Goal: Information Seeking & Learning: Learn about a topic

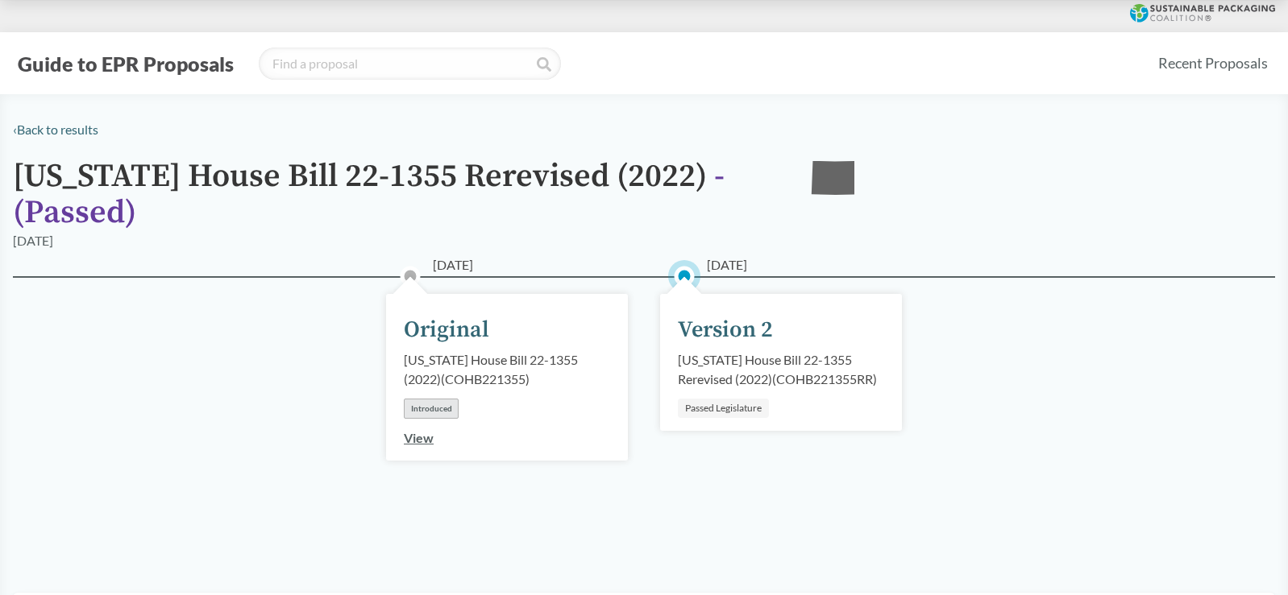
click at [712, 406] on div "Passed Legislature" at bounding box center [723, 408] width 91 height 19
click at [715, 332] on div "Version 2" at bounding box center [725, 330] width 95 height 34
drag, startPoint x: 886, startPoint y: 431, endPoint x: 863, endPoint y: 422, distance: 25.0
click at [863, 422] on div "[DATE] Version 2 [US_STATE] House Bill 22-1355 Rerevised (2022) ( COHB221355RR …" at bounding box center [781, 416] width 274 height 199
drag, startPoint x: 863, startPoint y: 422, endPoint x: 782, endPoint y: 391, distance: 87.2
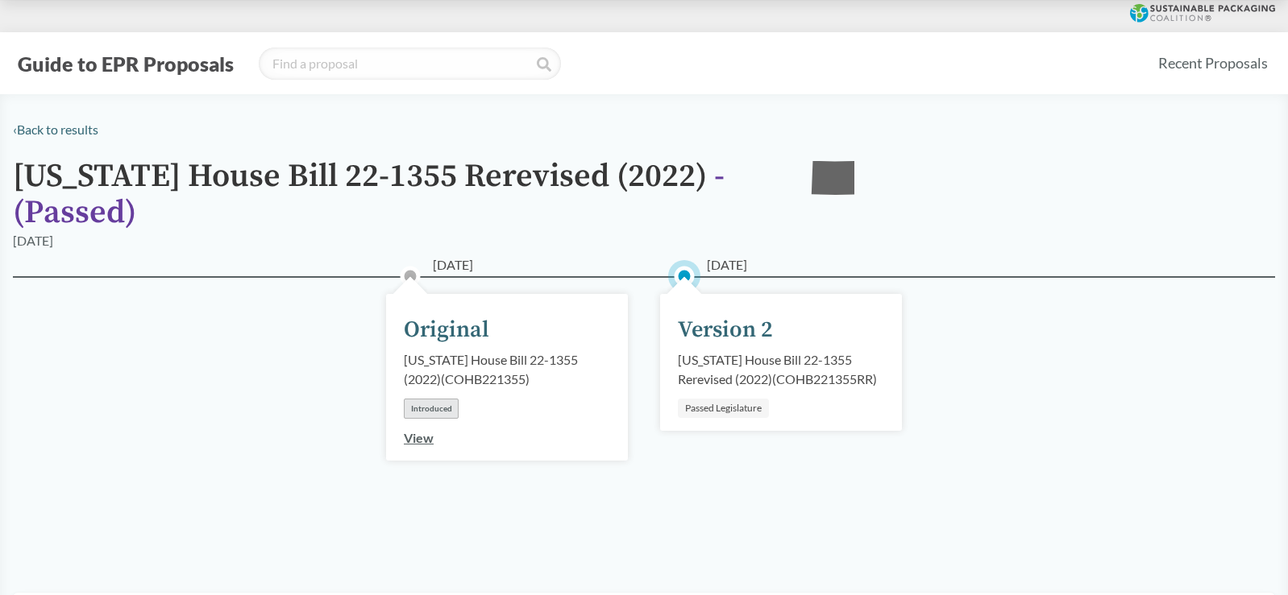
click at [782, 391] on div "[DATE] Version 2 [US_STATE] House Bill 22-1355 Rerevised (2022) ( COHB221355RR …" at bounding box center [781, 362] width 242 height 137
click at [745, 409] on div "Passed Legislature" at bounding box center [723, 408] width 91 height 19
click at [762, 346] on div "Version 2" at bounding box center [725, 330] width 95 height 34
drag, startPoint x: 762, startPoint y: 346, endPoint x: 759, endPoint y: 329, distance: 18.0
click at [759, 329] on div "Version 2" at bounding box center [725, 330] width 95 height 34
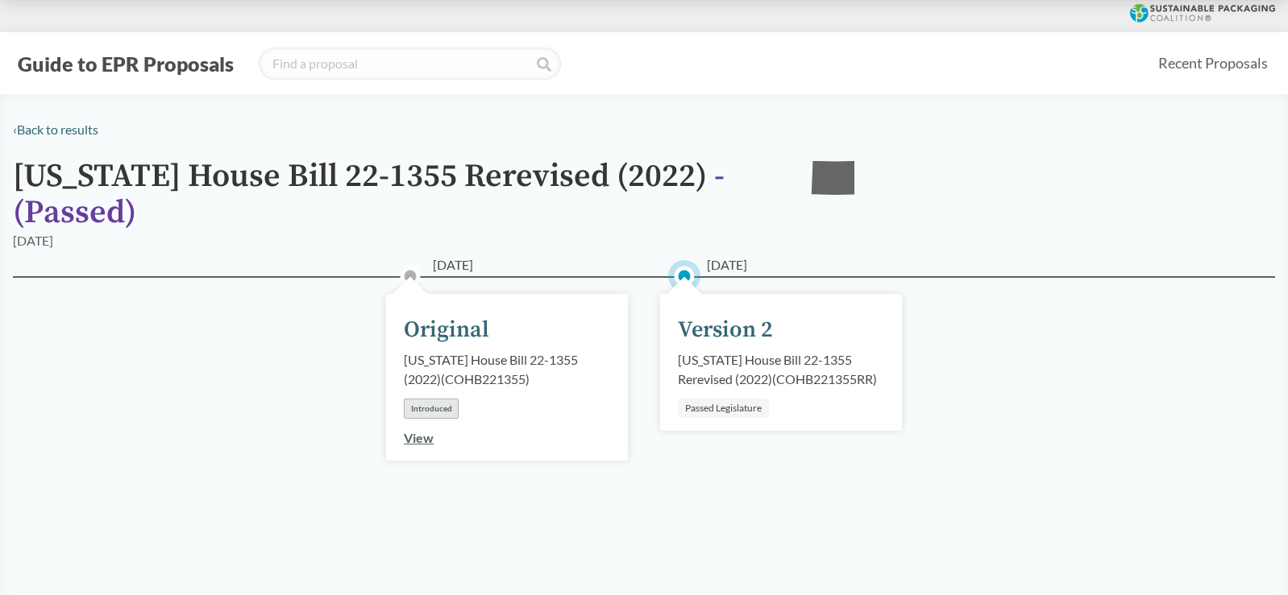
click at [416, 441] on link "View" at bounding box center [419, 437] width 30 height 15
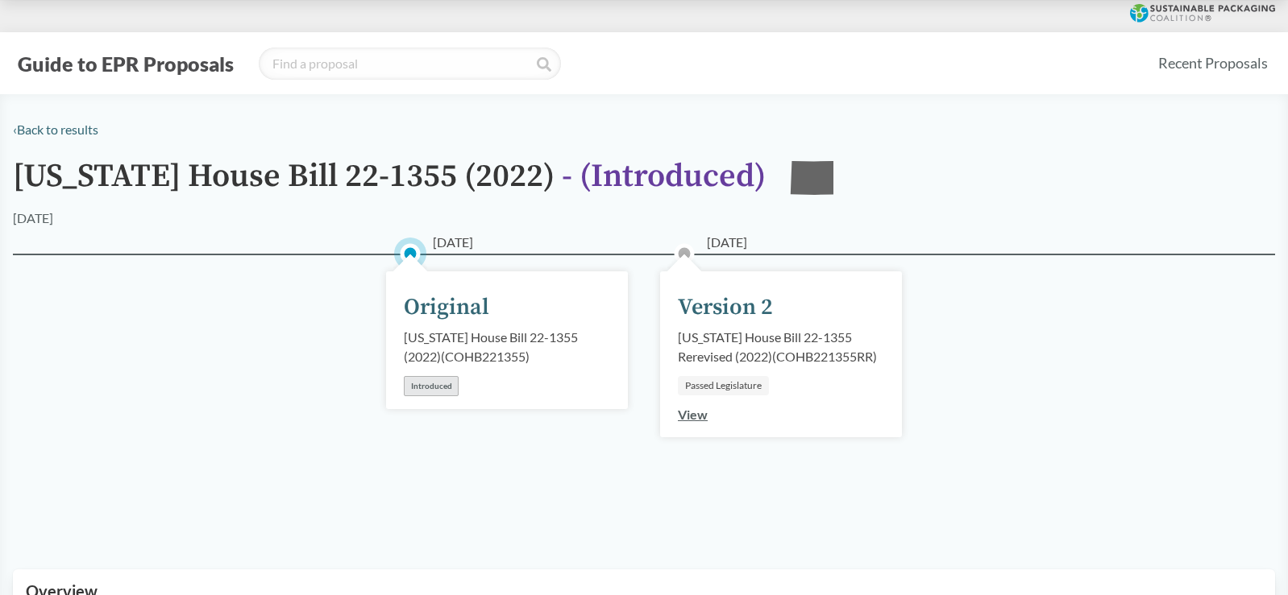
click at [687, 421] on link "View" at bounding box center [693, 414] width 30 height 15
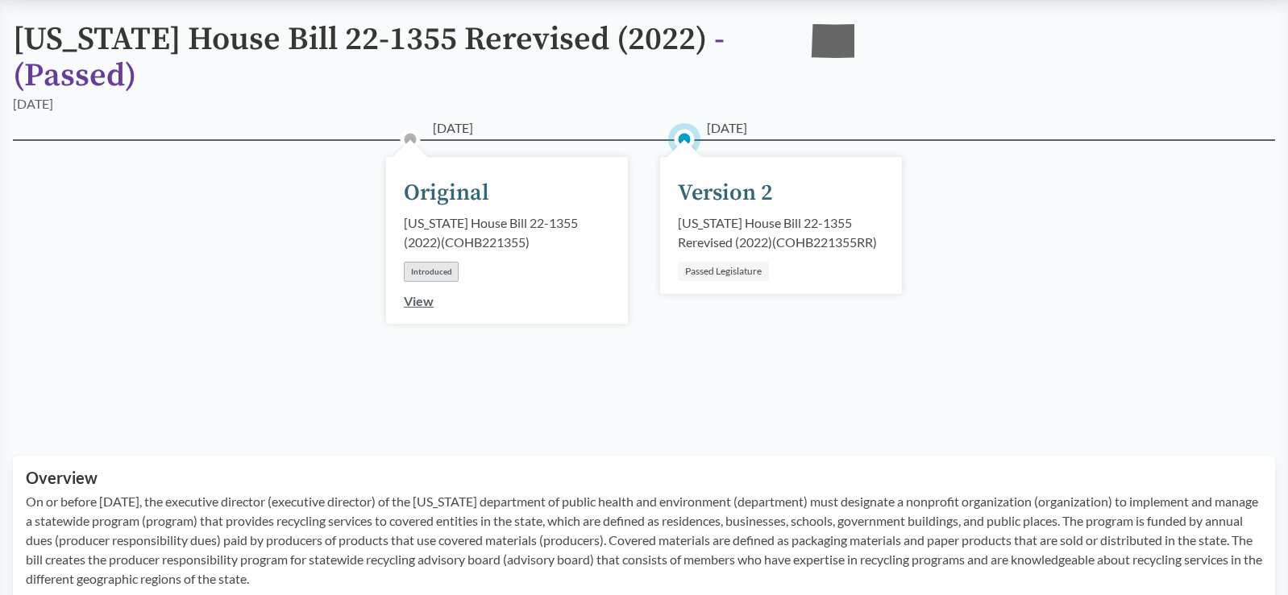
scroll to position [403, 0]
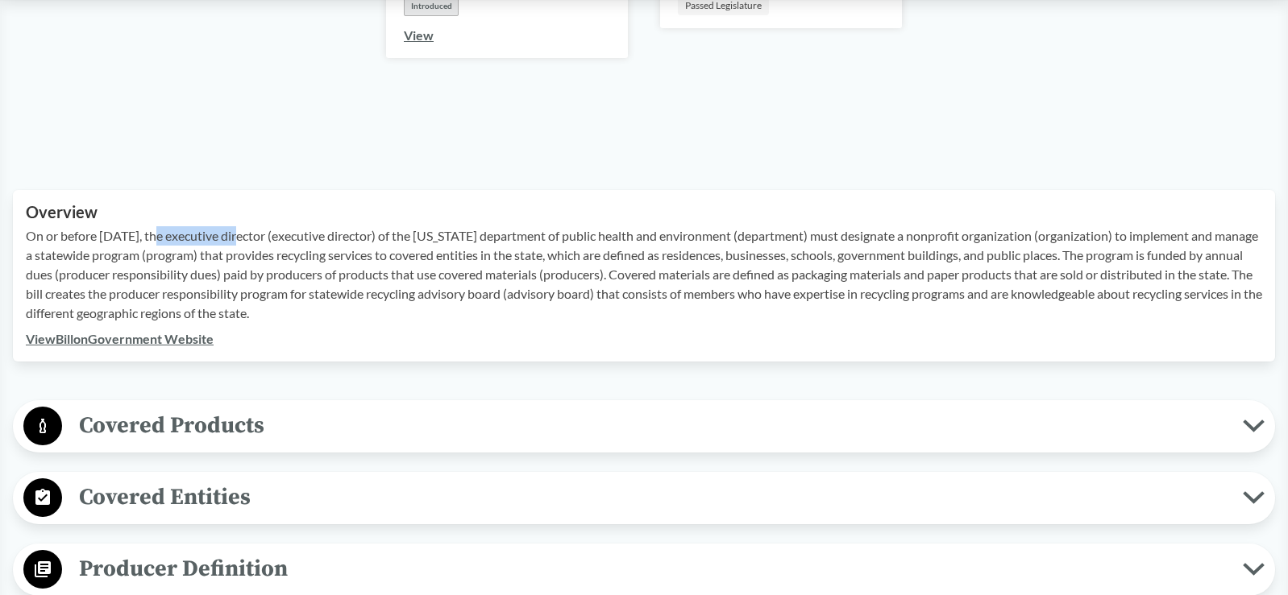
drag, startPoint x: 155, startPoint y: 237, endPoint x: 243, endPoint y: 237, distance: 87.8
click at [243, 237] on p "On or before [DATE], the executive director (executive director) of the [US_STA…" at bounding box center [644, 274] width 1236 height 97
drag, startPoint x: 243, startPoint y: 237, endPoint x: 407, endPoint y: 266, distance: 166.9
click at [404, 263] on p "On or before [DATE], the executive director (executive director) of the [US_STA…" at bounding box center [644, 274] width 1236 height 97
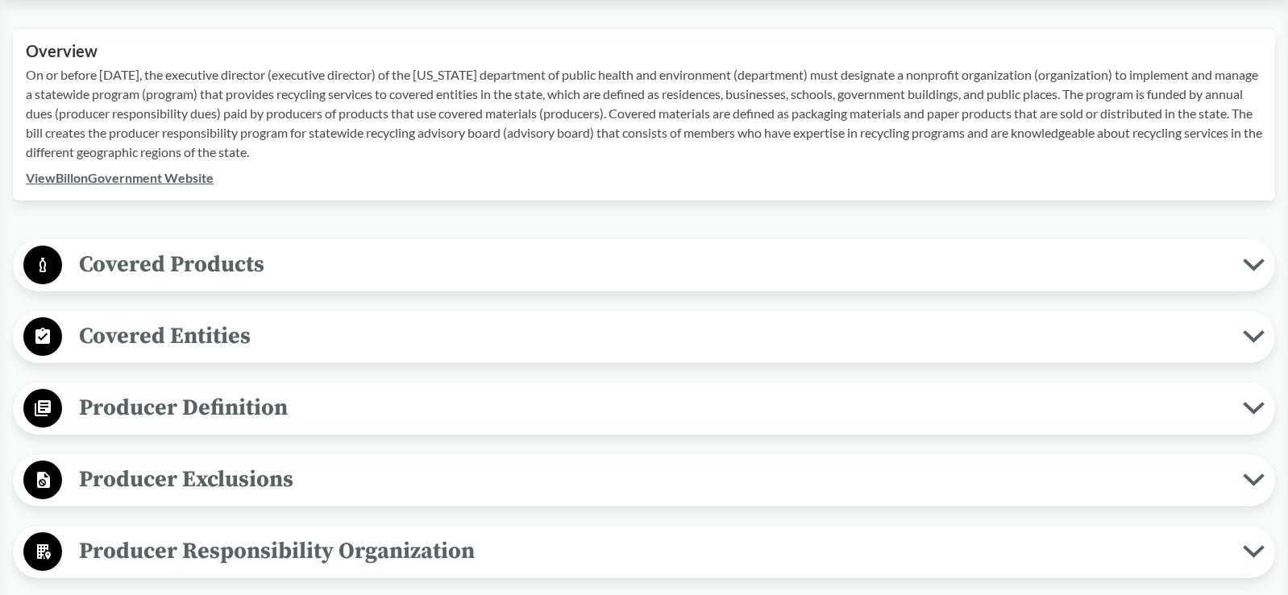
click at [334, 269] on span "Covered Products" at bounding box center [652, 265] width 1180 height 36
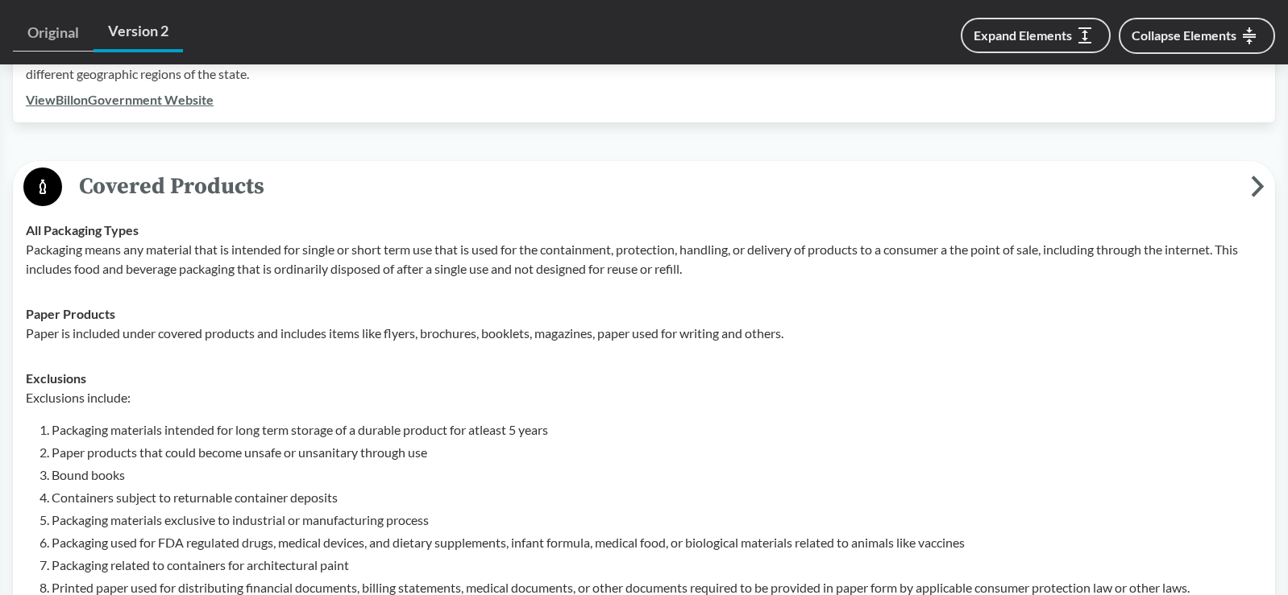
scroll to position [645, 0]
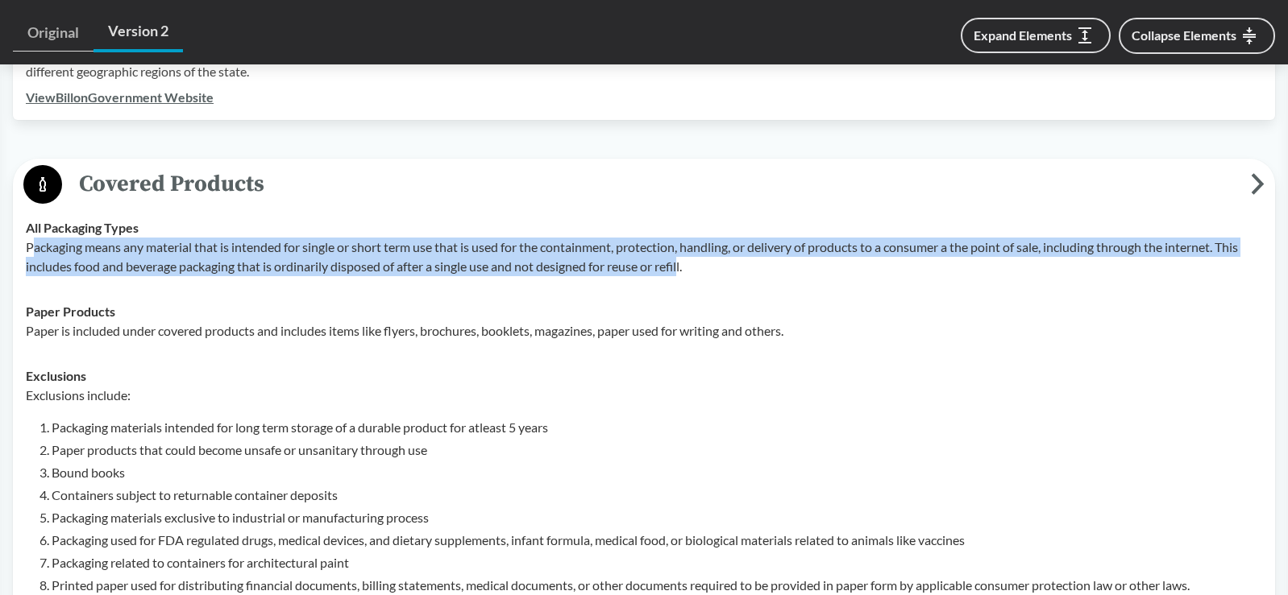
drag, startPoint x: 34, startPoint y: 247, endPoint x: 685, endPoint y: 268, distance: 651.4
click at [685, 268] on p "Packaging means any material that is intended for single or short term use that…" at bounding box center [644, 257] width 1236 height 39
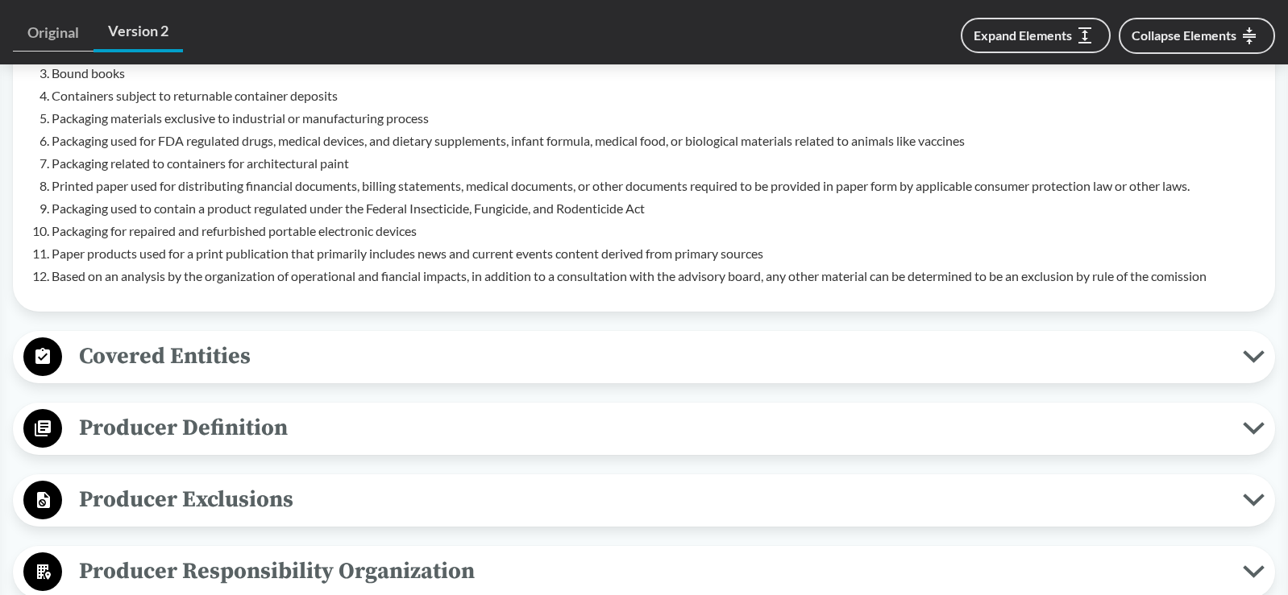
scroll to position [1047, 0]
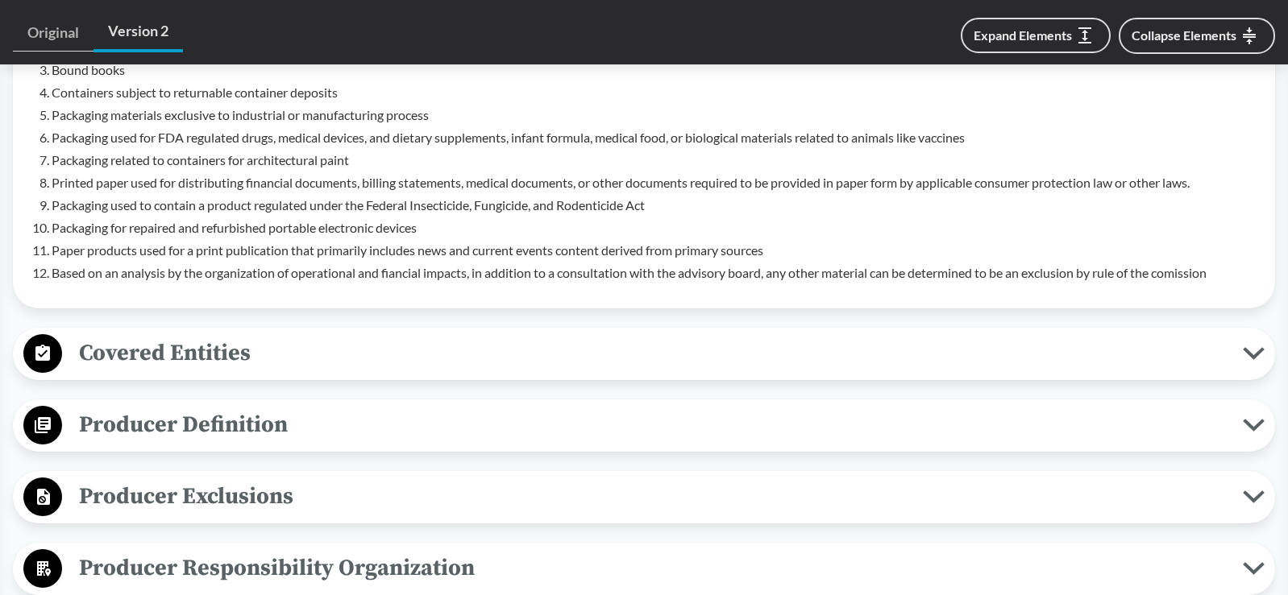
click at [130, 347] on span "Covered Entities" at bounding box center [652, 353] width 1180 height 36
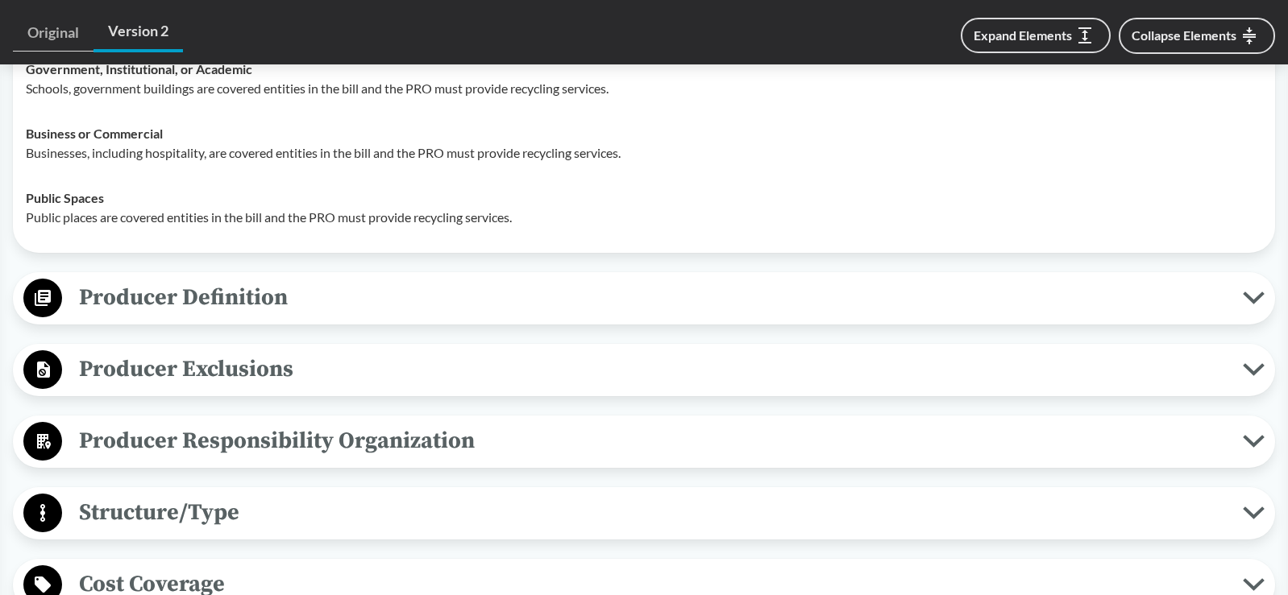
scroll to position [1450, 0]
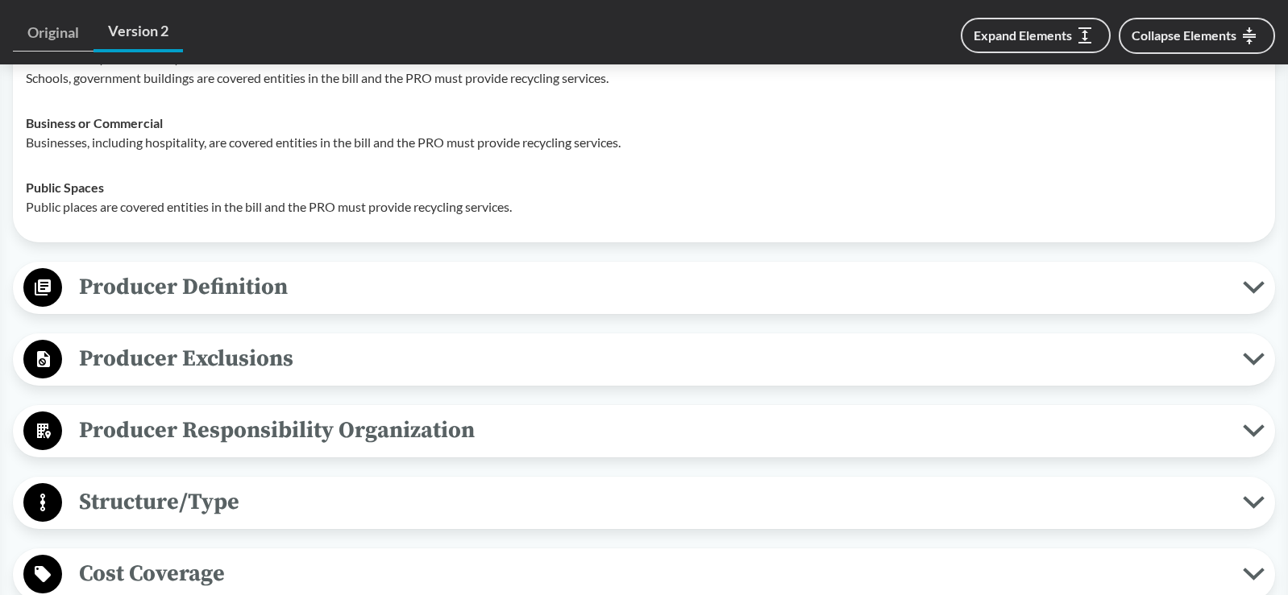
click at [179, 292] on span "Producer Definition" at bounding box center [652, 287] width 1180 height 36
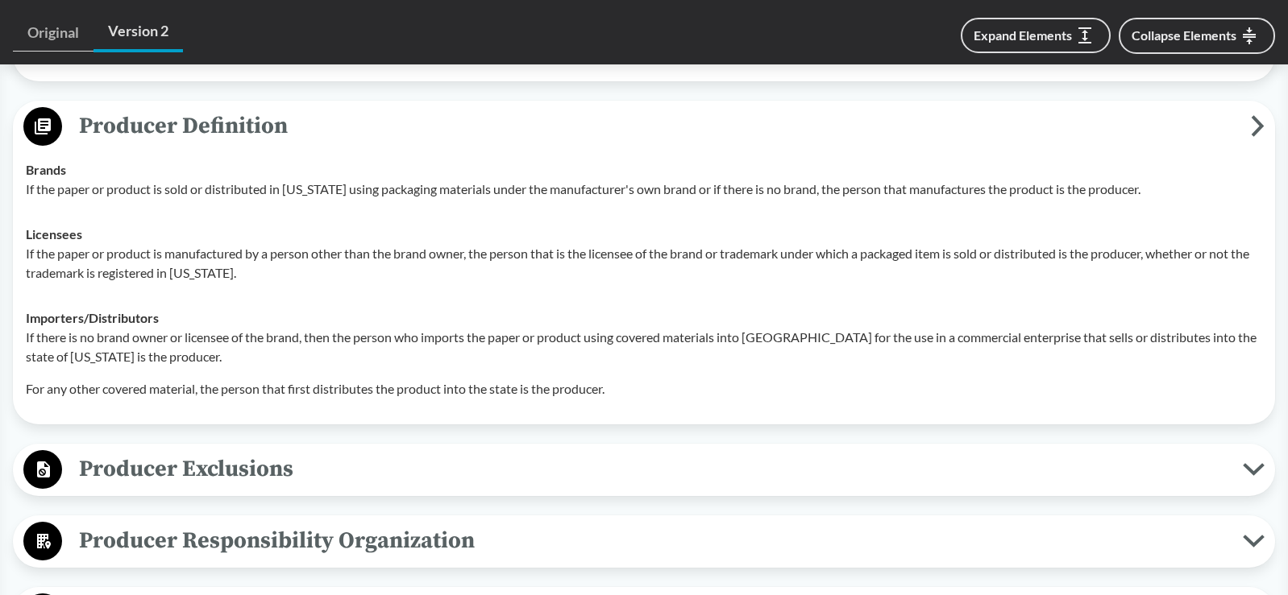
scroll to position [1773, 0]
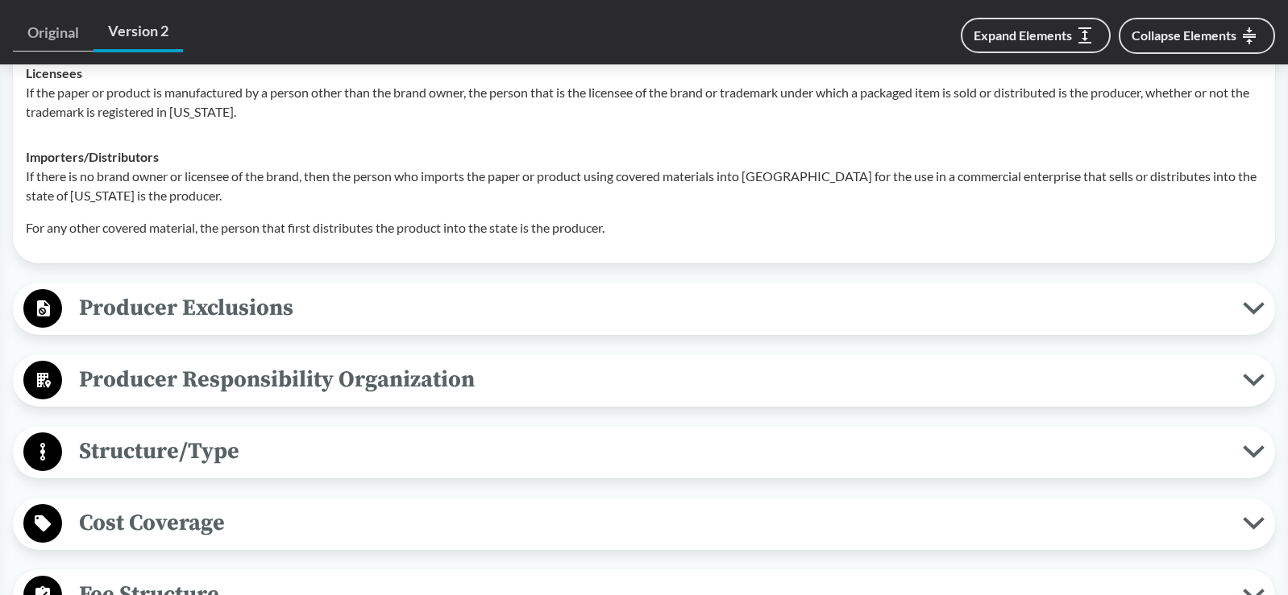
click at [188, 305] on span "Producer Exclusions" at bounding box center [652, 308] width 1180 height 36
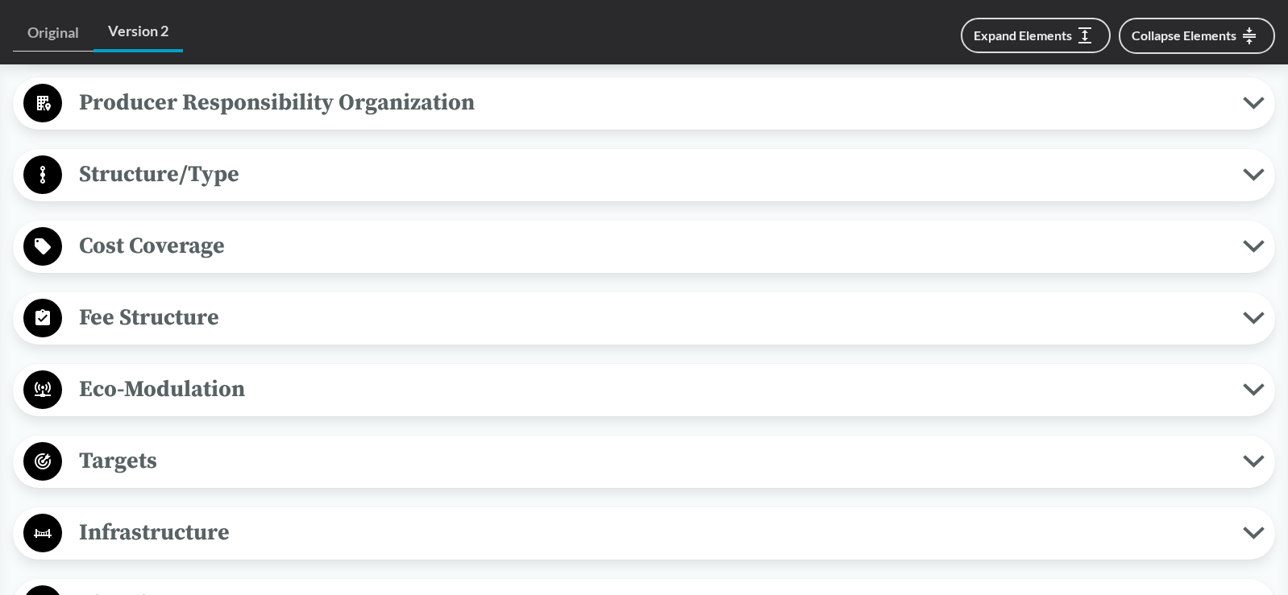
scroll to position [2337, 0]
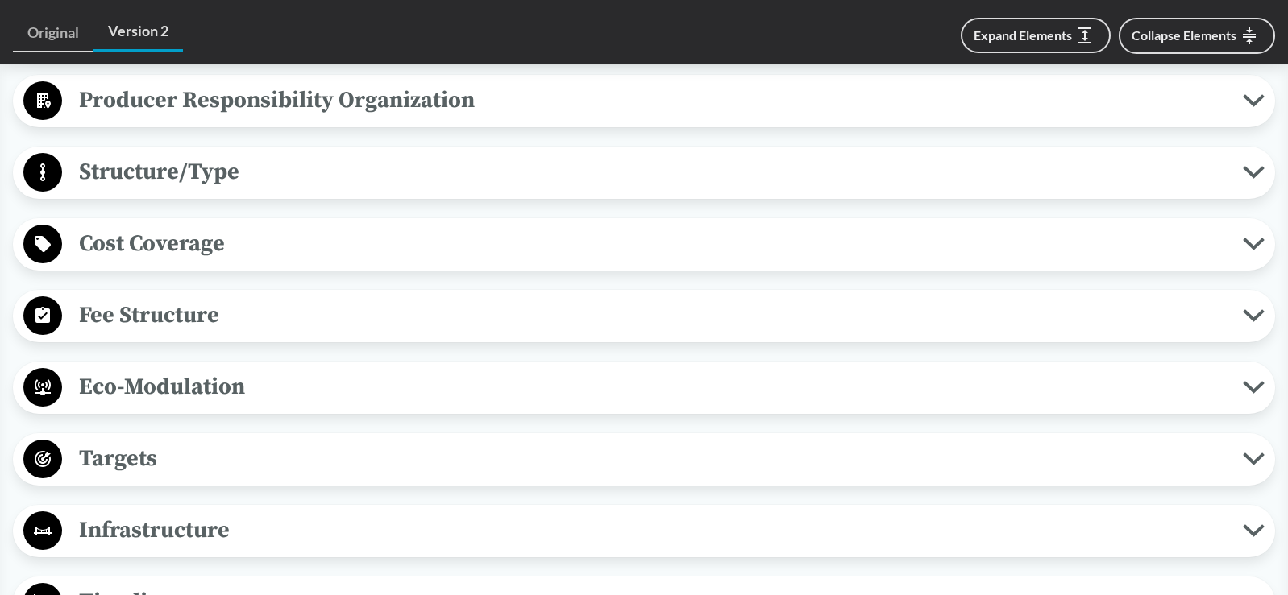
click at [218, 244] on span "Cost Coverage" at bounding box center [652, 244] width 1180 height 36
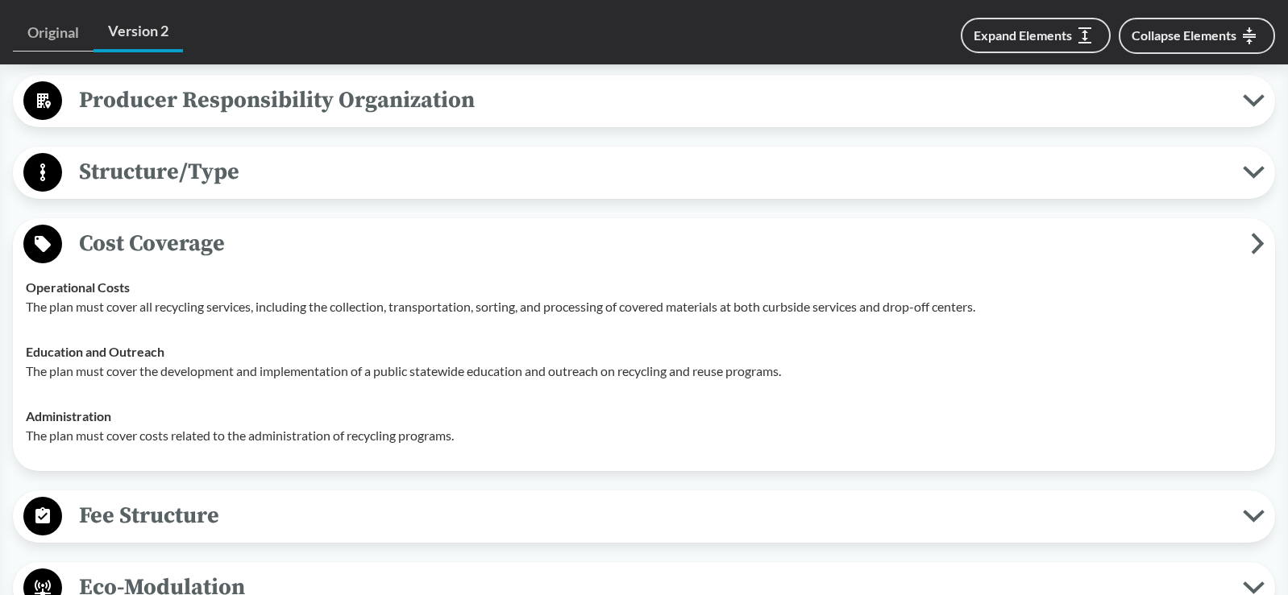
click at [256, 170] on span "Structure/Type" at bounding box center [652, 172] width 1180 height 36
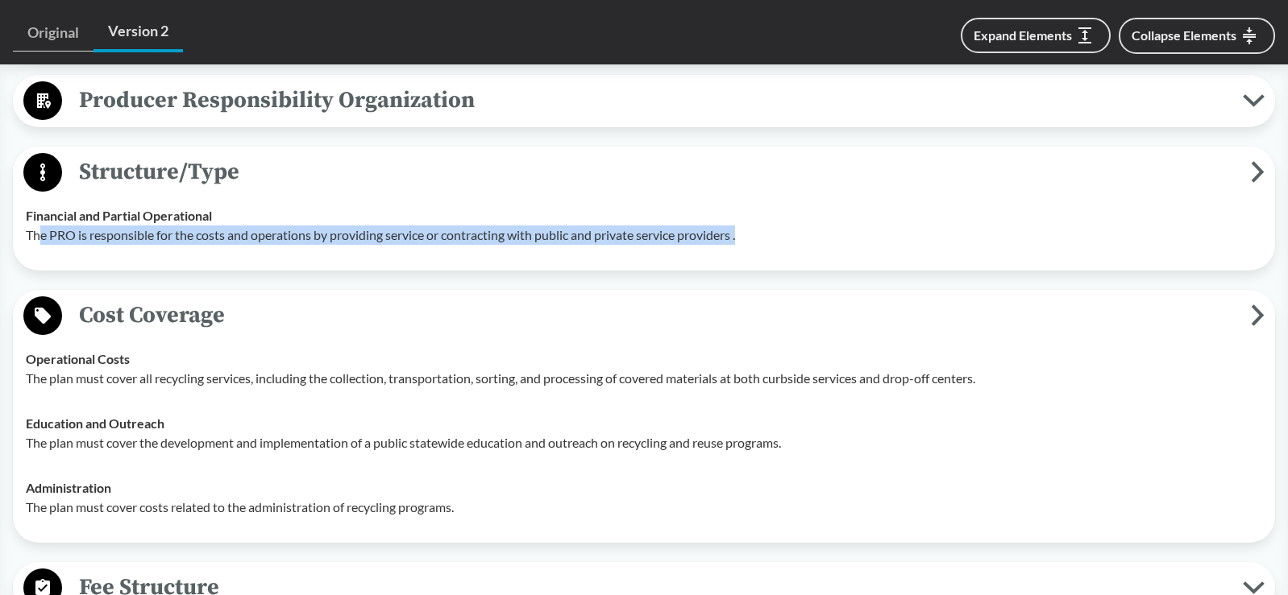
drag, startPoint x: 44, startPoint y: 229, endPoint x: 769, endPoint y: 242, distance: 725.3
click at [769, 242] on p "The PRO is responsible for the costs and operations by providing service or con…" at bounding box center [644, 235] width 1236 height 19
click at [151, 241] on p "The PRO is responsible for the costs and operations by providing service or con…" at bounding box center [644, 235] width 1236 height 19
drag, startPoint x: 27, startPoint y: 233, endPoint x: 785, endPoint y: 241, distance: 758.3
click at [785, 241] on p "The PRO is responsible for the costs and operations by providing service or con…" at bounding box center [644, 235] width 1236 height 19
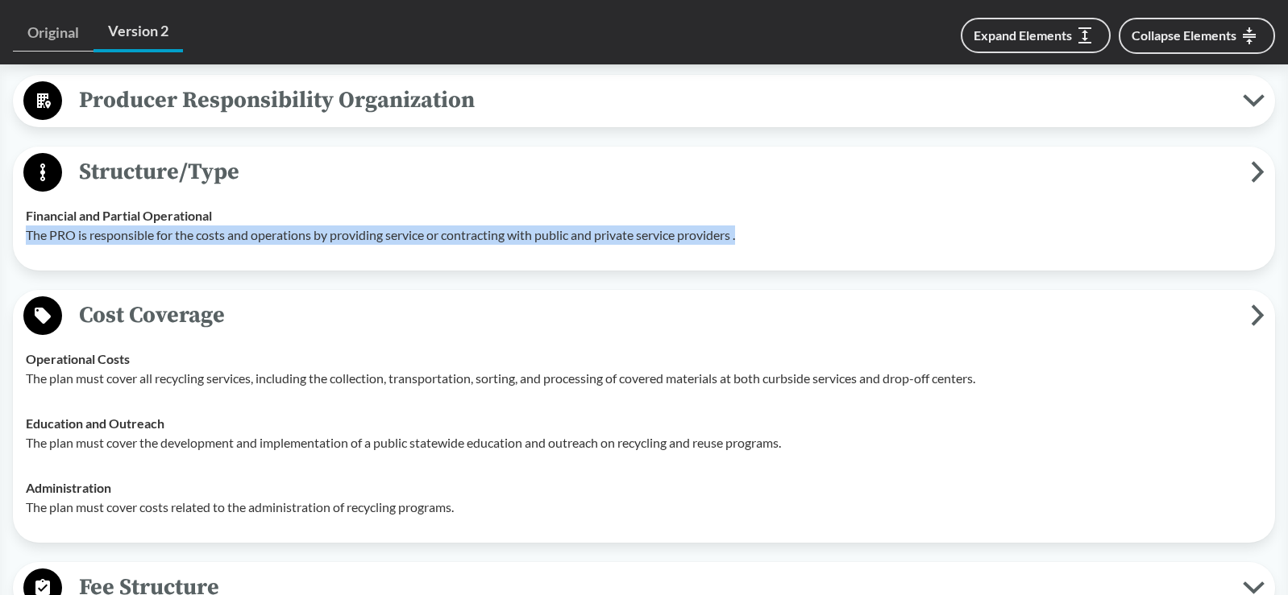
drag, startPoint x: 785, startPoint y: 241, endPoint x: 765, endPoint y: 244, distance: 20.4
click at [765, 244] on p "The PRO is responsible for the costs and operations by providing service or con…" at bounding box center [644, 235] width 1236 height 19
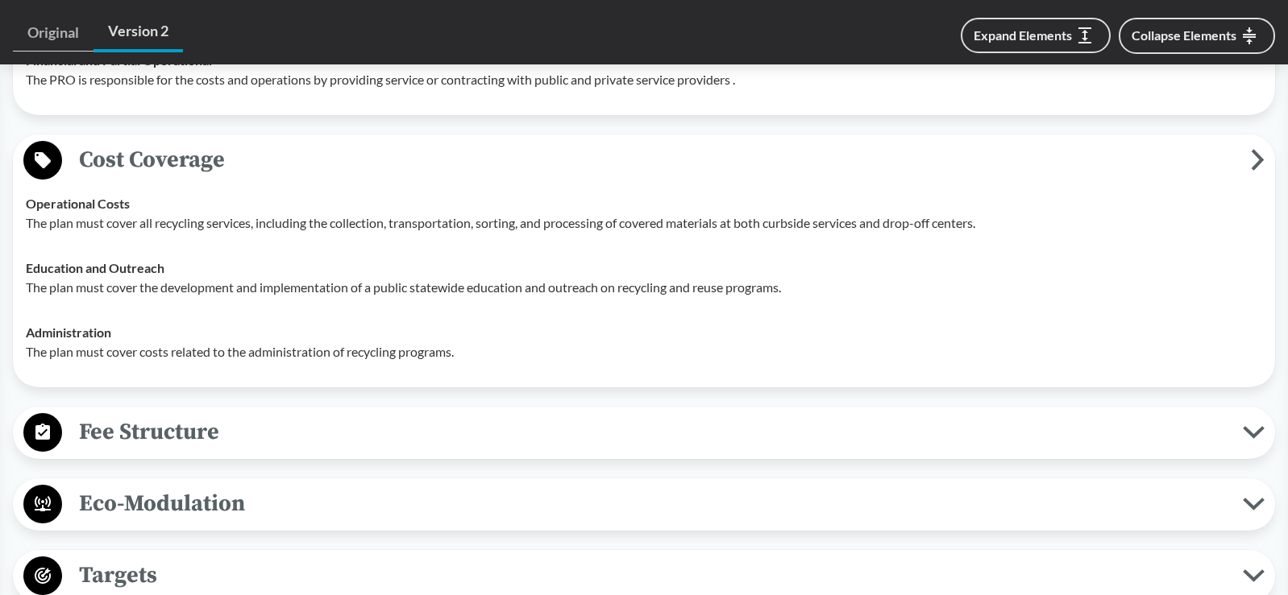
scroll to position [2498, 0]
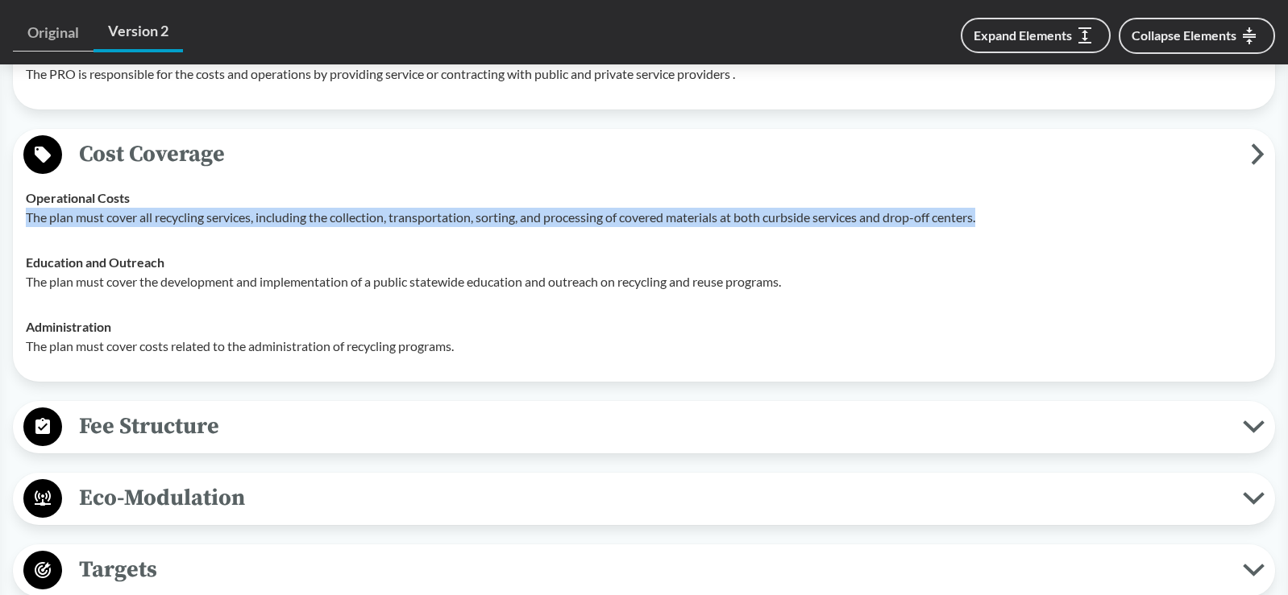
drag, startPoint x: 27, startPoint y: 214, endPoint x: 1017, endPoint y: 226, distance: 989.5
click at [1017, 226] on p "The plan must cover all recycling services, including the collection, transport…" at bounding box center [644, 217] width 1236 height 19
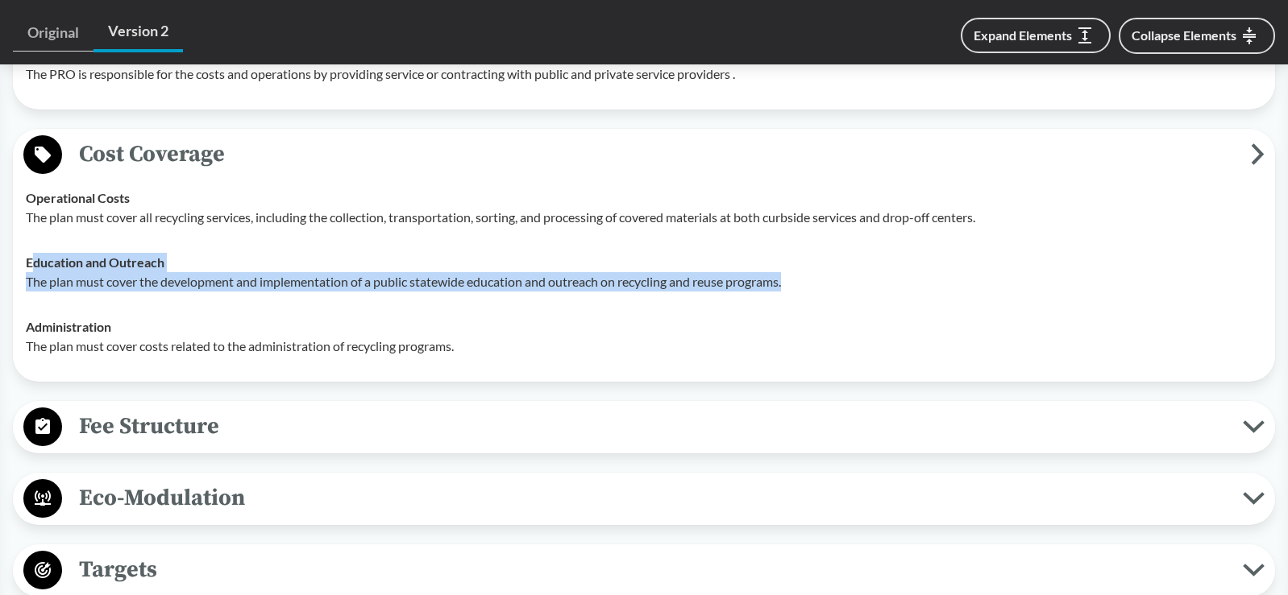
drag, startPoint x: 32, startPoint y: 268, endPoint x: 801, endPoint y: 289, distance: 769.0
click at [801, 289] on div "Education and Outreach The plan must cover the development and implementation o…" at bounding box center [644, 272] width 1236 height 39
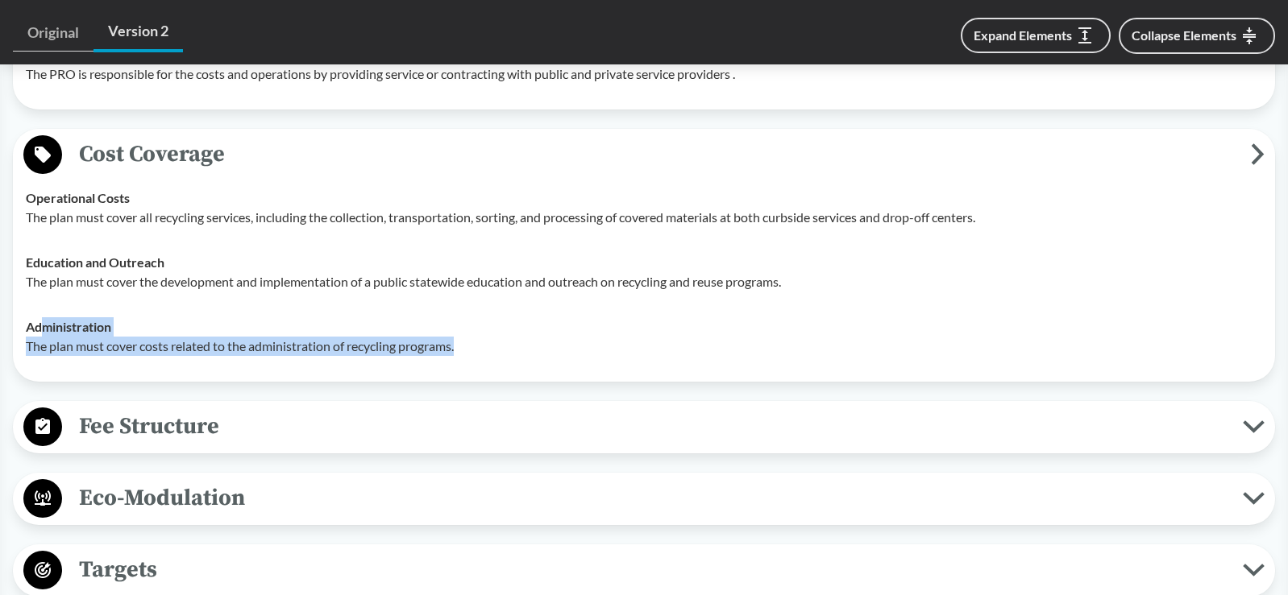
drag, startPoint x: 43, startPoint y: 335, endPoint x: 482, endPoint y: 351, distance: 439.4
click at [482, 351] on div "Administration The plan must cover costs related to the administration of recyc…" at bounding box center [644, 336] width 1236 height 39
click at [264, 313] on td "Administration The plan must cover costs related to the administration of recyc…" at bounding box center [644, 337] width 1251 height 64
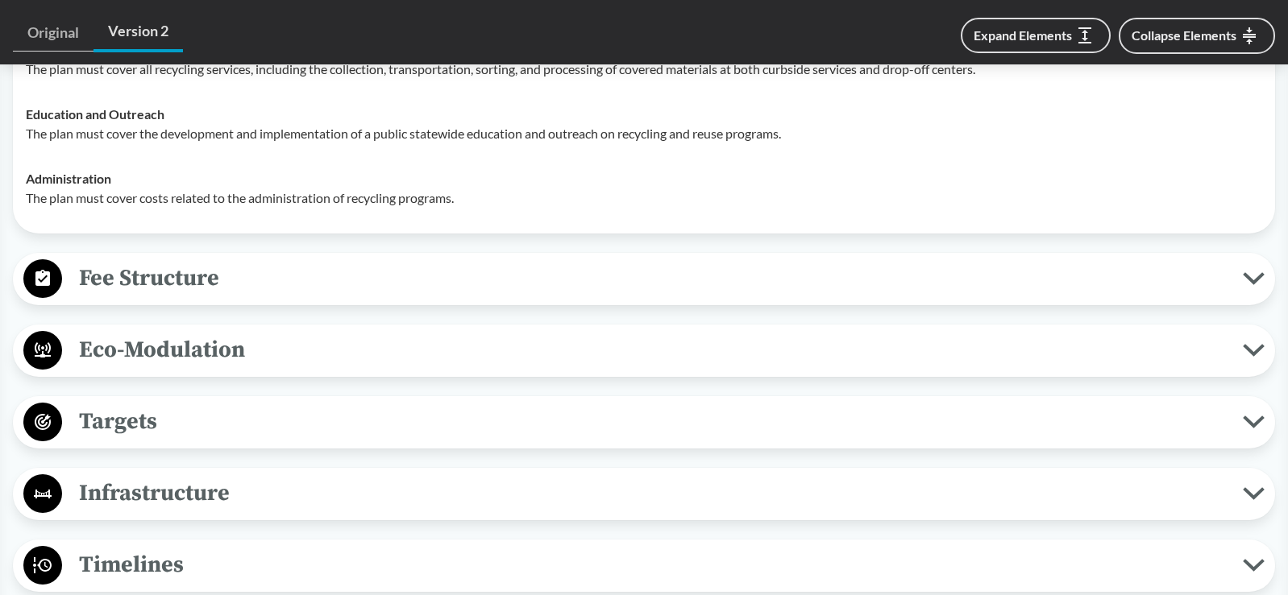
scroll to position [2659, 0]
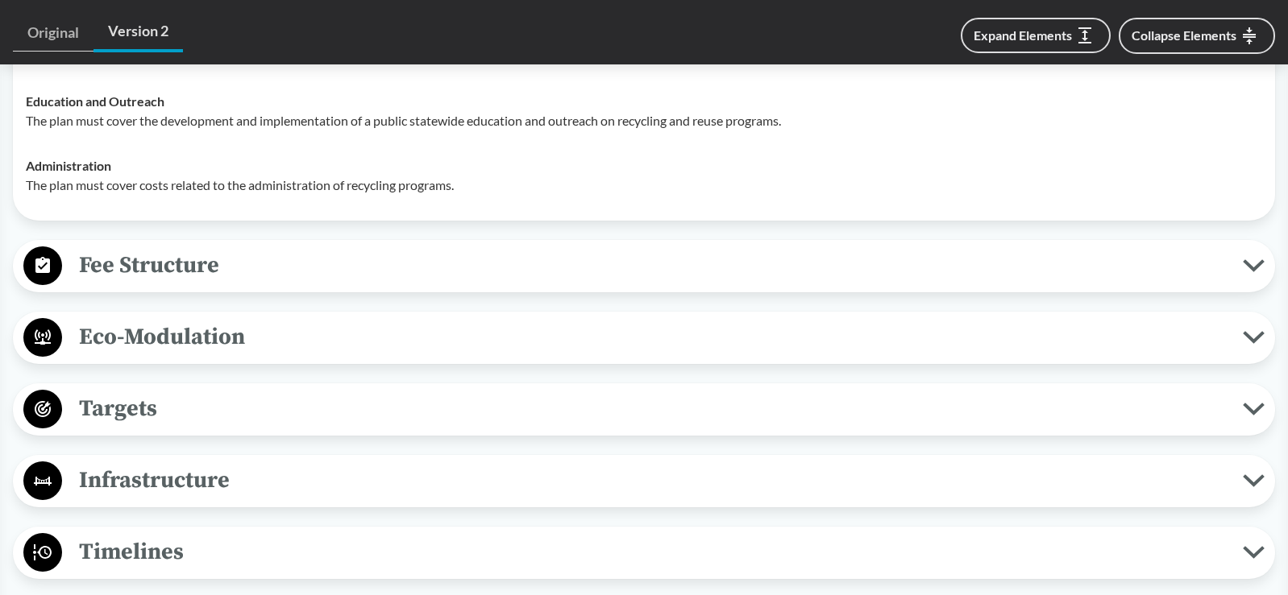
click at [234, 277] on span "Fee Structure" at bounding box center [652, 265] width 1180 height 36
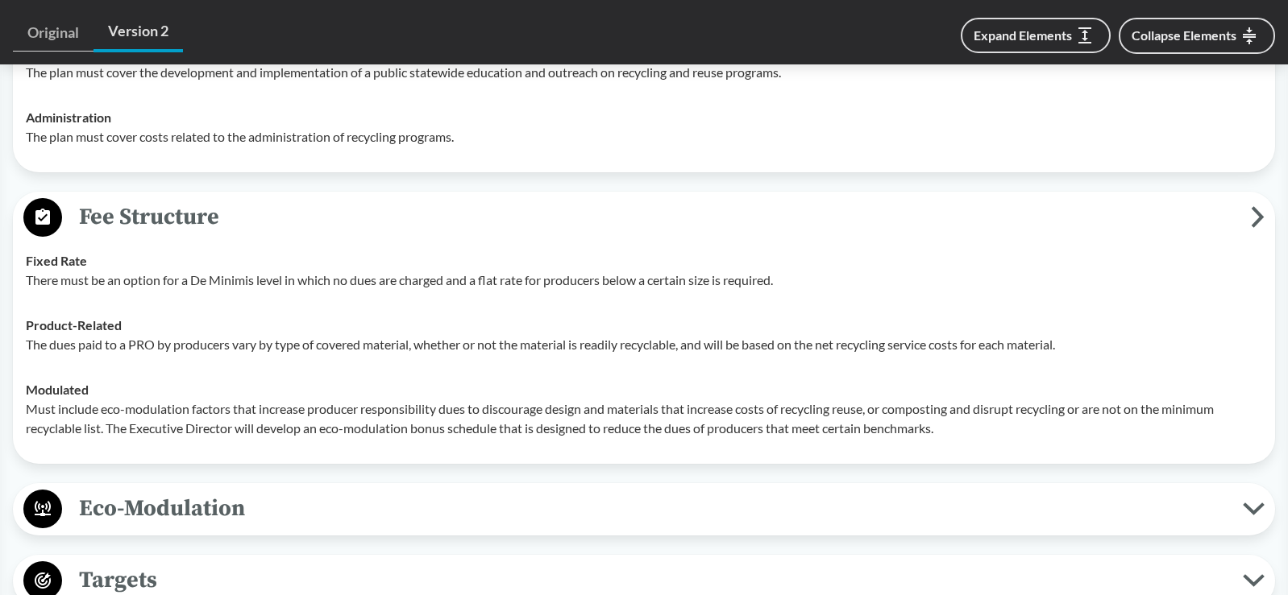
scroll to position [2740, 0]
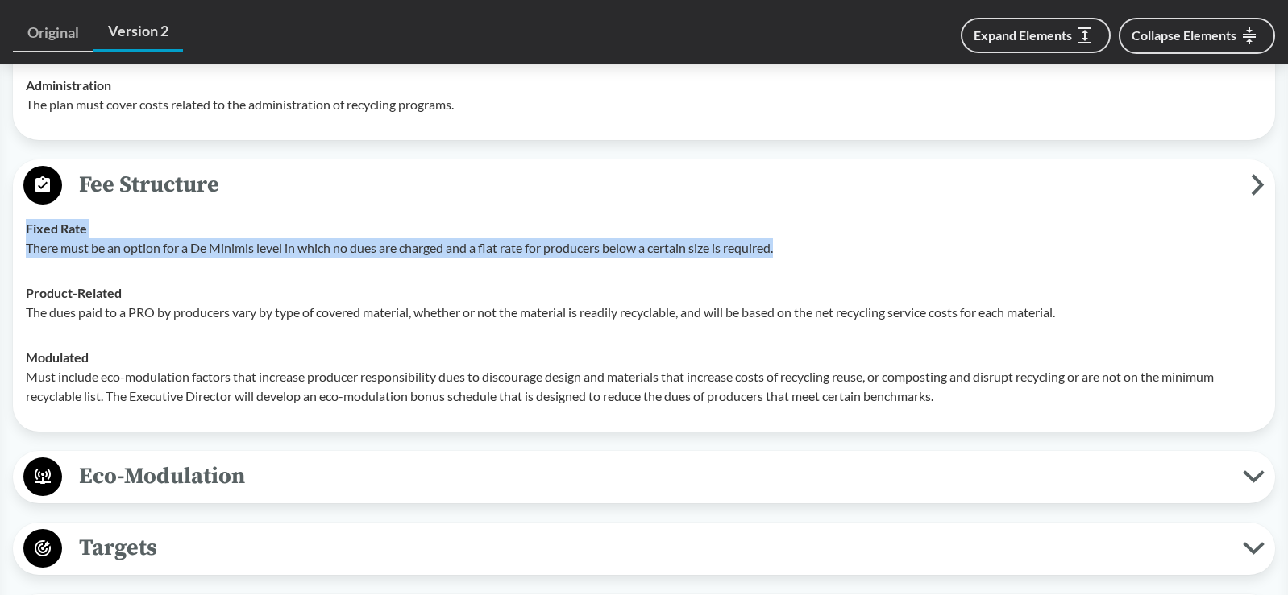
drag, startPoint x: 26, startPoint y: 227, endPoint x: 822, endPoint y: 265, distance: 797.0
click at [822, 265] on td "Fixed Rate There must be an option for a De Minimis level in which no dues are …" at bounding box center [644, 238] width 1251 height 64
click at [395, 259] on td "Fixed Rate There must be an option for a De Minimis level in which no dues are …" at bounding box center [644, 238] width 1251 height 64
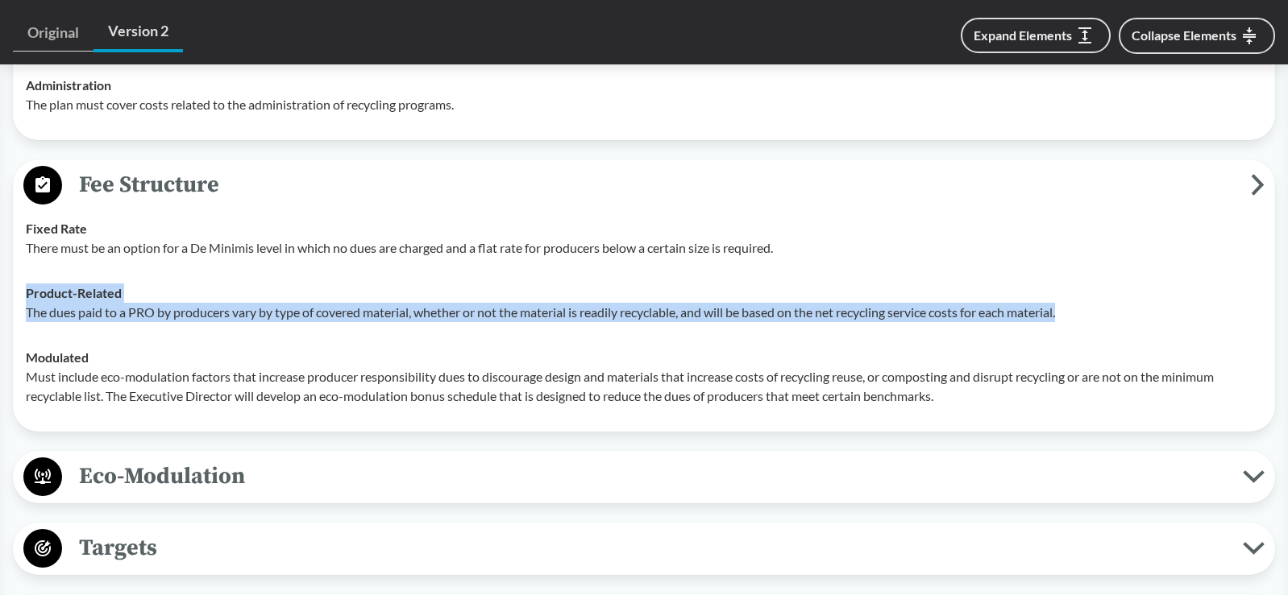
drag, startPoint x: 31, startPoint y: 293, endPoint x: 1098, endPoint y: 308, distance: 1066.9
click at [1098, 308] on div "Product-Related The dues paid to a PRO by producers vary by type of covered mat…" at bounding box center [644, 303] width 1236 height 39
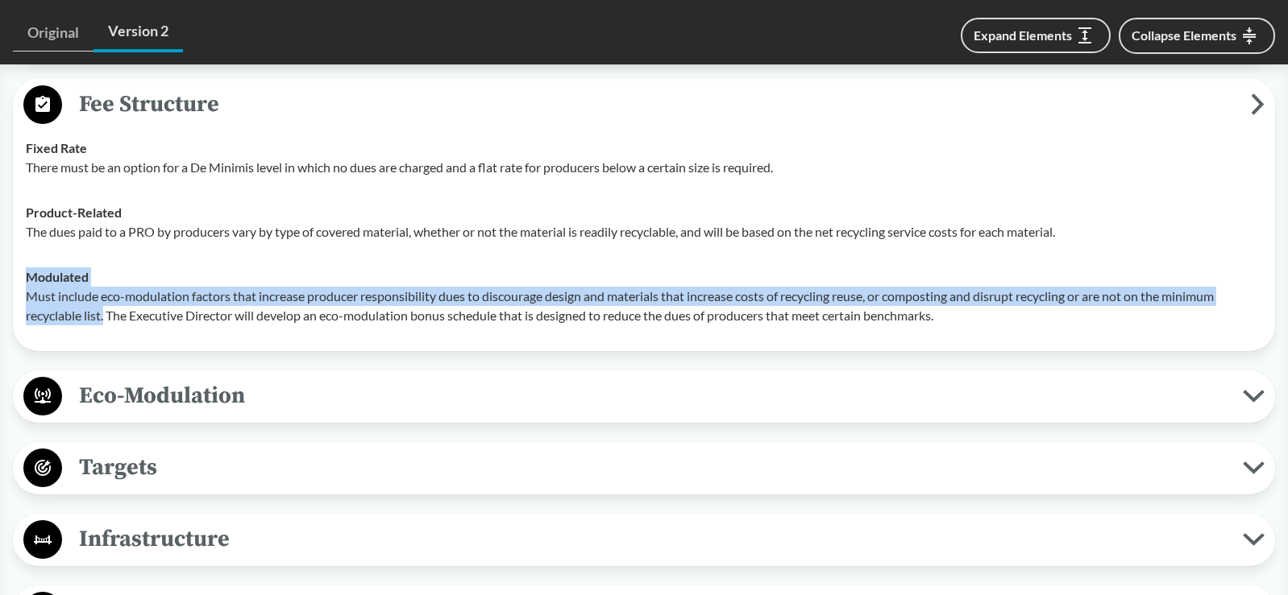
drag, startPoint x: 27, startPoint y: 275, endPoint x: 105, endPoint y: 311, distance: 86.2
click at [105, 311] on div "Modulated Must include eco-modulation factors that increase producer responsibi…" at bounding box center [644, 297] width 1236 height 58
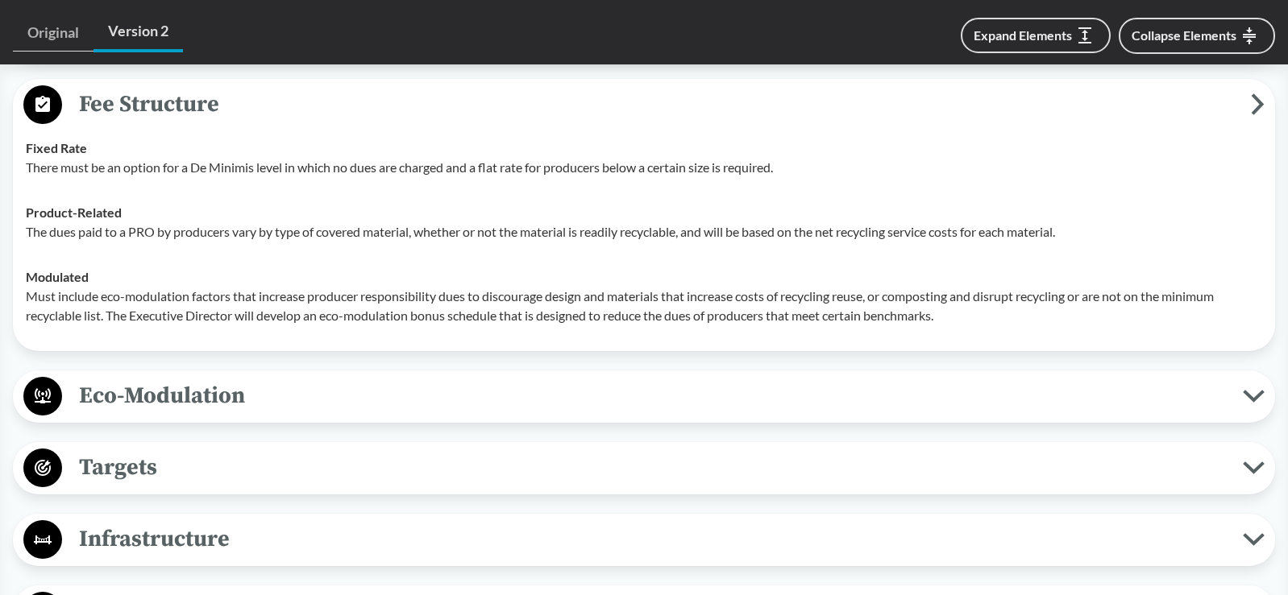
drag, startPoint x: 105, startPoint y: 311, endPoint x: 428, endPoint y: 309, distance: 323.1
click at [428, 309] on p "Must include eco-modulation factors that increase producer responsibility dues …" at bounding box center [644, 306] width 1236 height 39
drag, startPoint x: 428, startPoint y: 309, endPoint x: 987, endPoint y: 305, distance: 559.2
click at [987, 305] on p "Must include eco-modulation factors that increase producer responsibility dues …" at bounding box center [644, 306] width 1236 height 39
drag, startPoint x: 987, startPoint y: 305, endPoint x: 746, endPoint y: 302, distance: 240.9
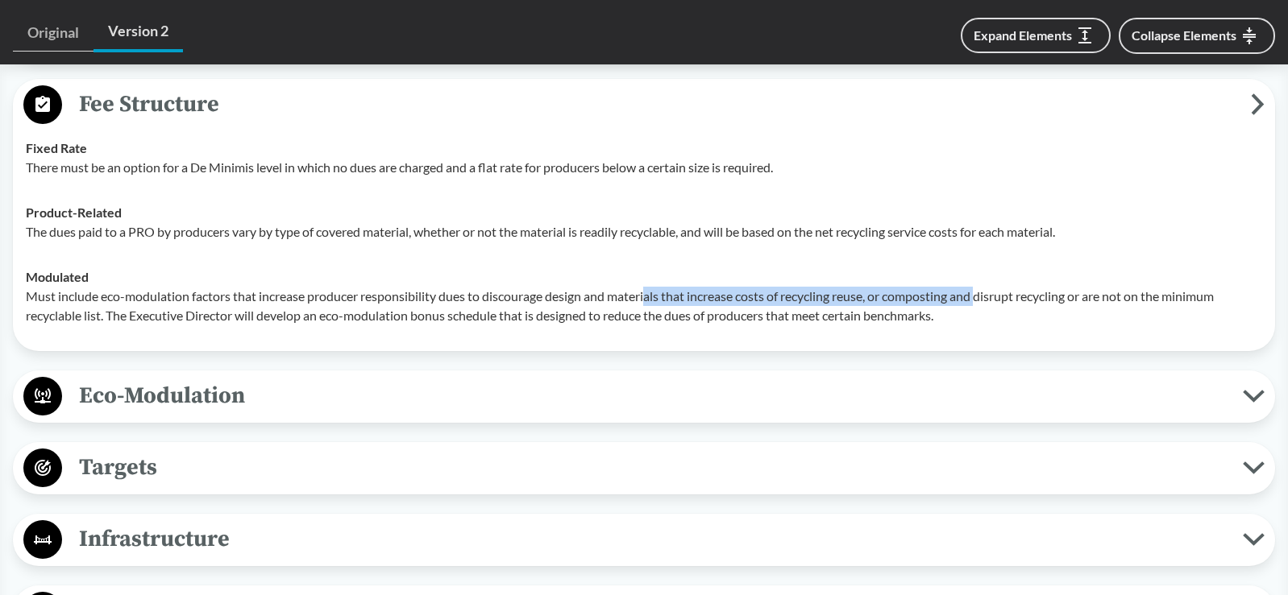
click at [748, 302] on p "Must include eco-modulation factors that increase producer responsibility dues …" at bounding box center [644, 306] width 1236 height 39
click at [726, 298] on p "Must include eco-modulation factors that increase producer responsibility dues …" at bounding box center [644, 306] width 1236 height 39
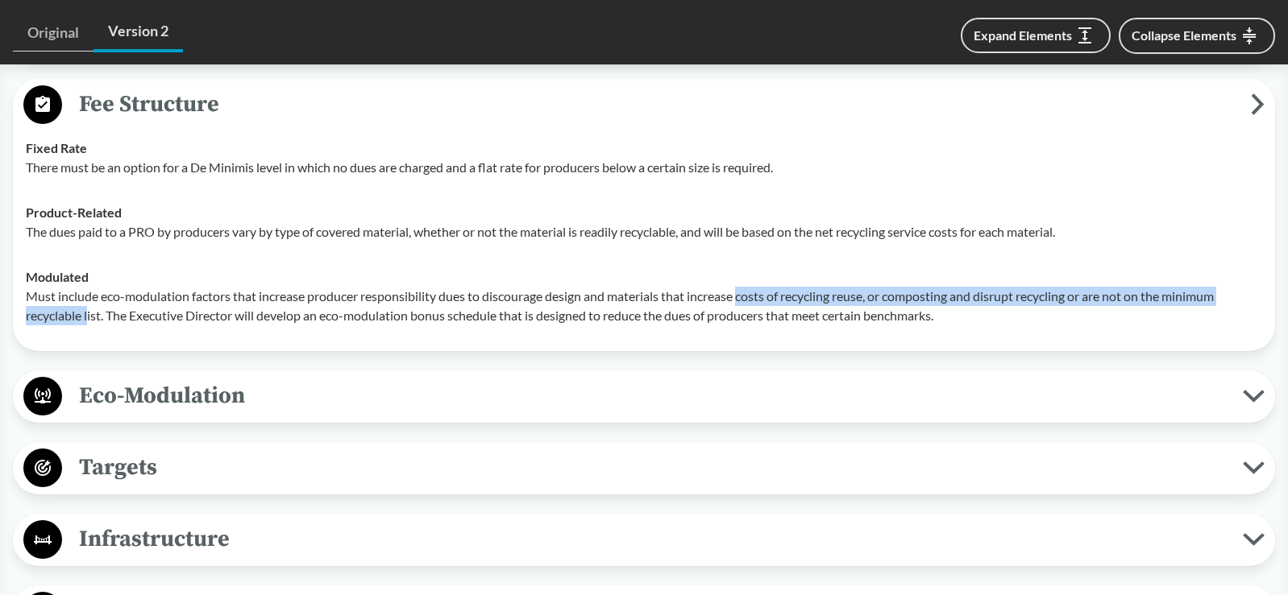
drag, startPoint x: 747, startPoint y: 291, endPoint x: 90, endPoint y: 315, distance: 657.1
click at [90, 315] on p "Must include eco-modulation factors that increase producer responsibility dues …" at bounding box center [644, 306] width 1236 height 39
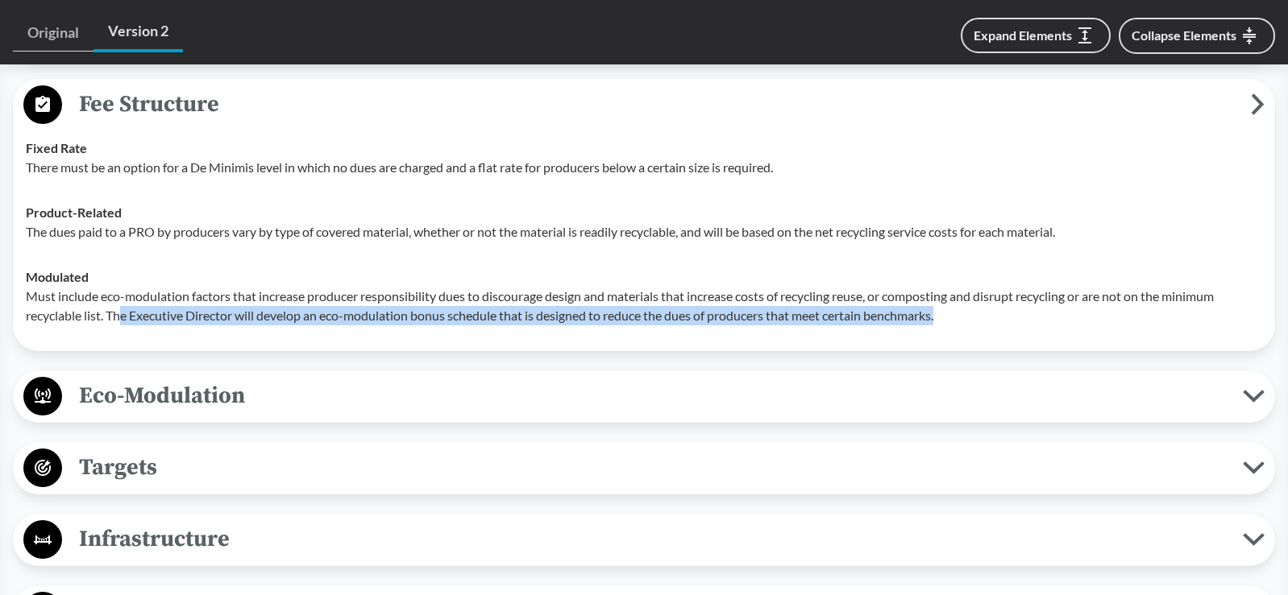
drag, startPoint x: 90, startPoint y: 315, endPoint x: 967, endPoint y: 318, distance: 876.7
click at [967, 318] on p "Must include eco-modulation factors that increase producer responsibility dues …" at bounding box center [644, 306] width 1236 height 39
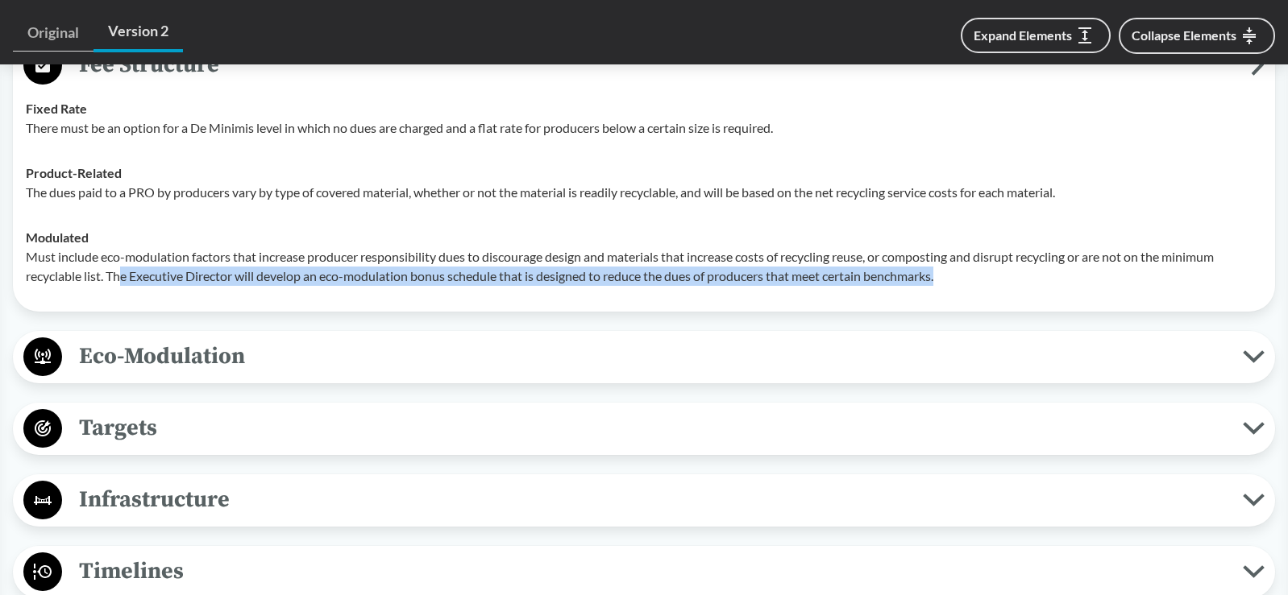
scroll to position [2901, 0]
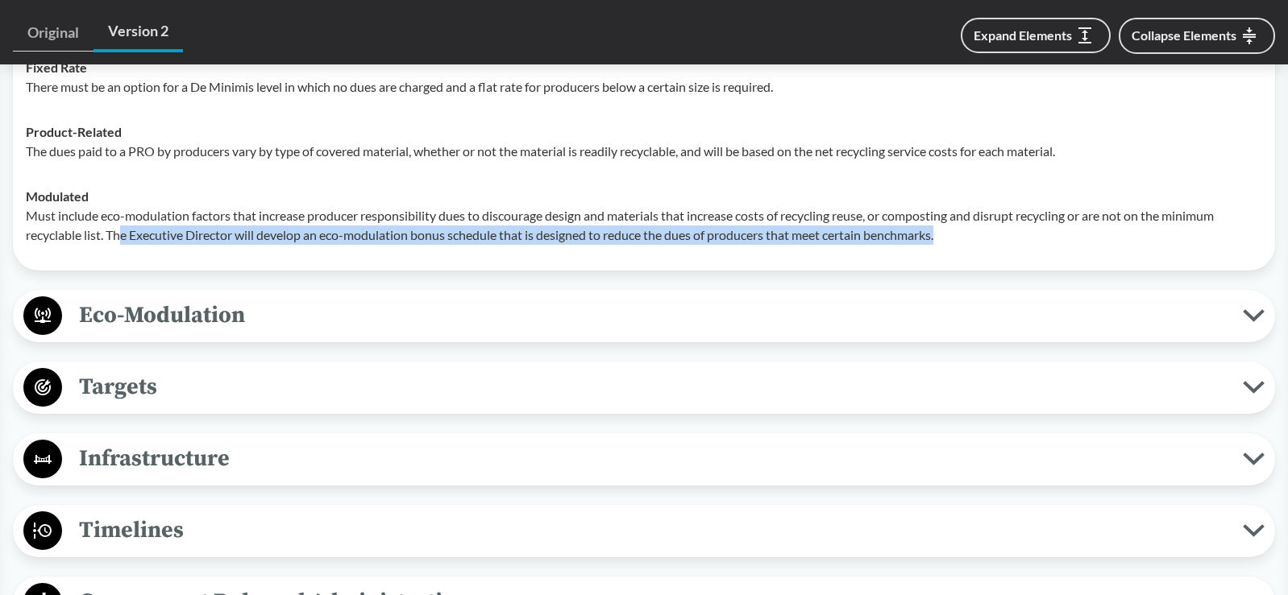
click at [144, 311] on span "Eco-Modulation" at bounding box center [652, 315] width 1180 height 36
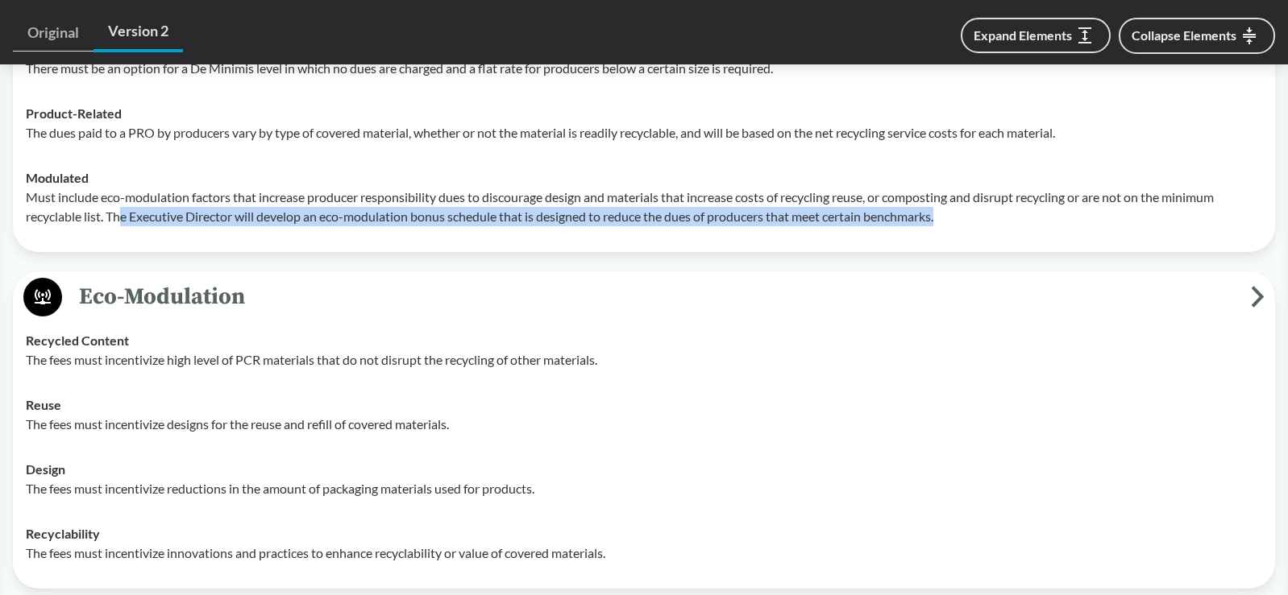
scroll to position [2981, 0]
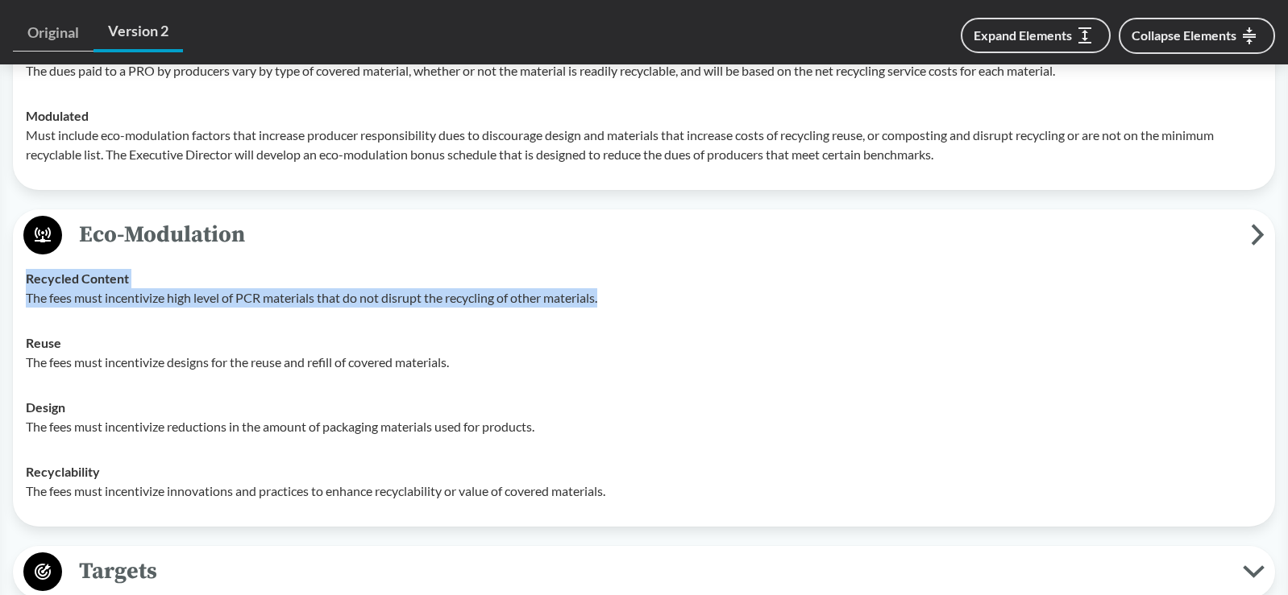
drag, startPoint x: 26, startPoint y: 281, endPoint x: 645, endPoint y: 301, distance: 619.9
click at [645, 301] on div "Recycled Content The fees must incentivize high level of PCR materials that do …" at bounding box center [644, 288] width 1236 height 39
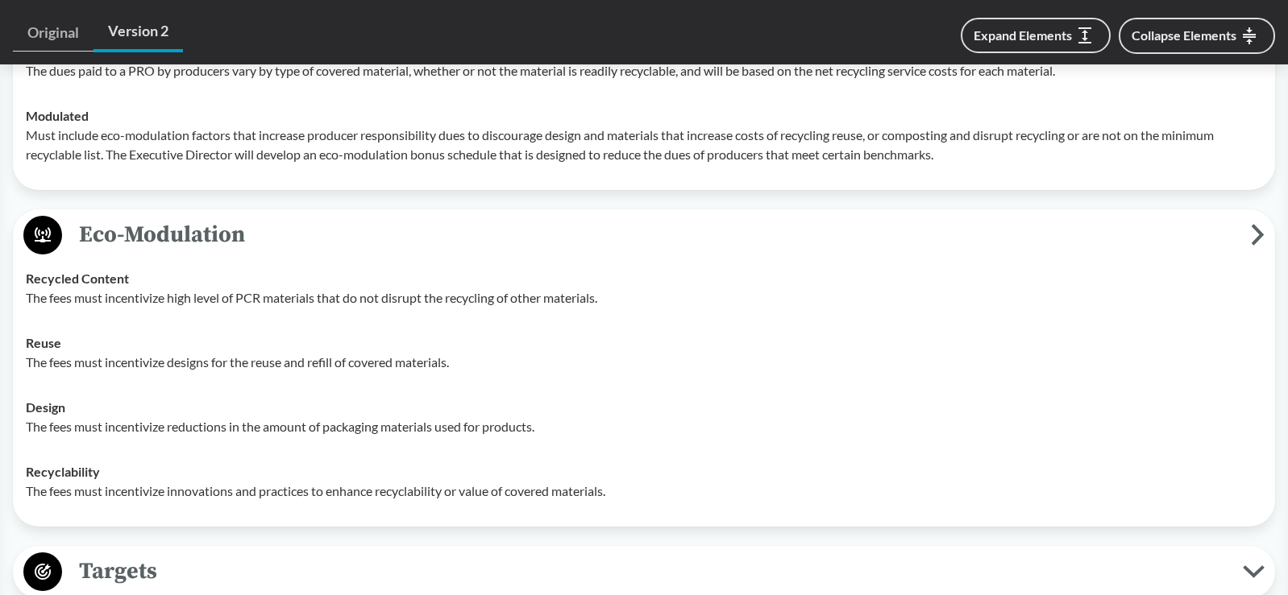
click at [106, 330] on td "Reuse The fees must incentivize designs for the reuse and refill of covered mat…" at bounding box center [644, 353] width 1251 height 64
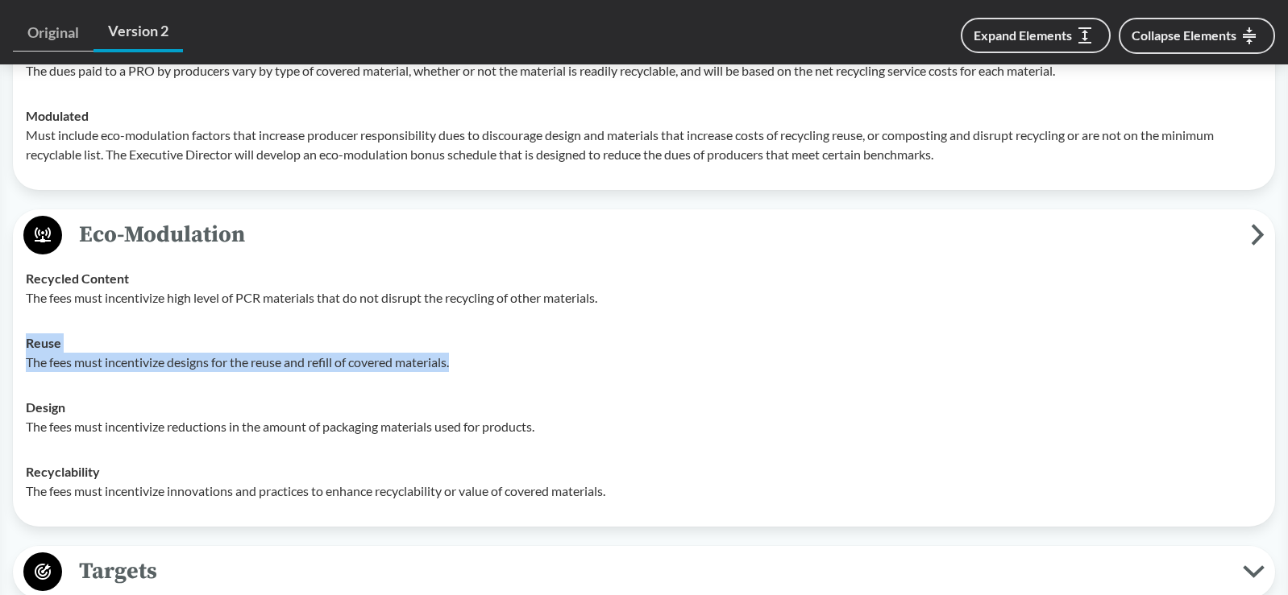
drag, startPoint x: 26, startPoint y: 343, endPoint x: 510, endPoint y: 376, distance: 485.4
click at [510, 376] on td "Reuse The fees must incentivize designs for the reuse and refill of covered mat…" at bounding box center [644, 353] width 1251 height 64
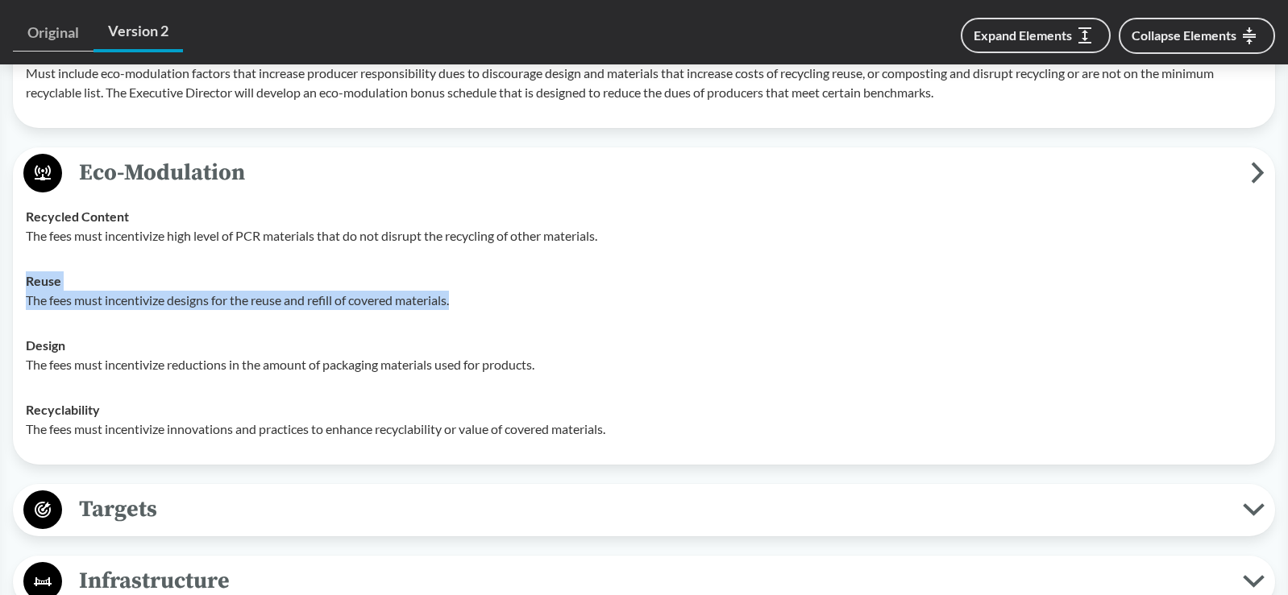
scroll to position [3062, 0]
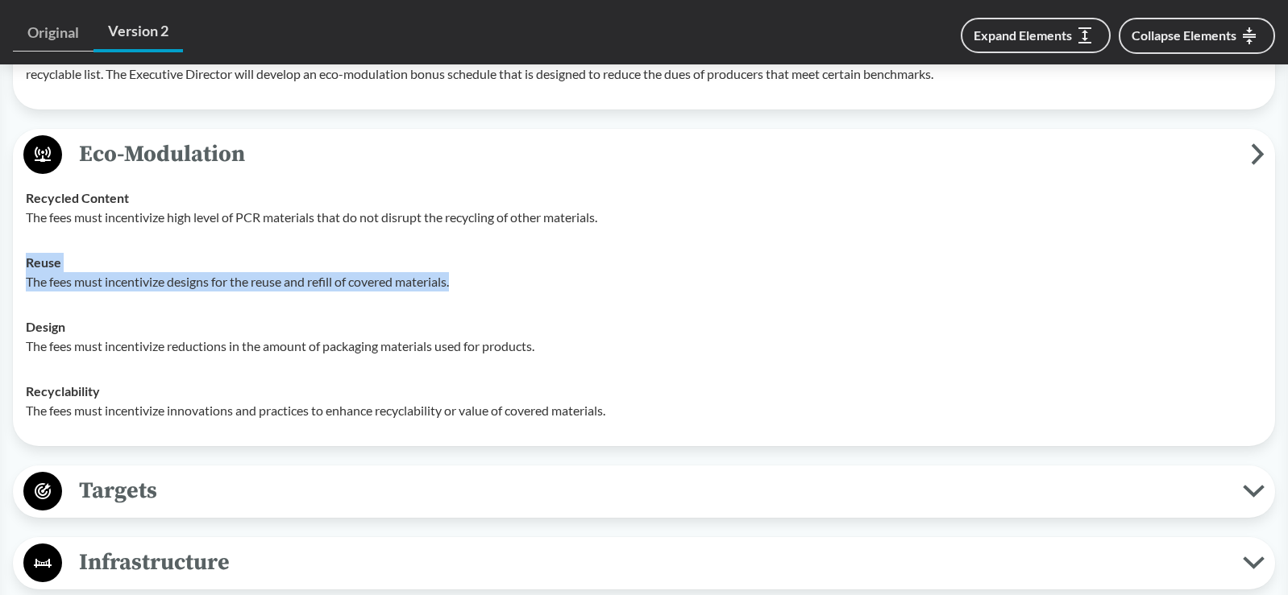
click at [139, 292] on td "Reuse The fees must incentivize designs for the reuse and refill of covered mat…" at bounding box center [644, 272] width 1251 height 64
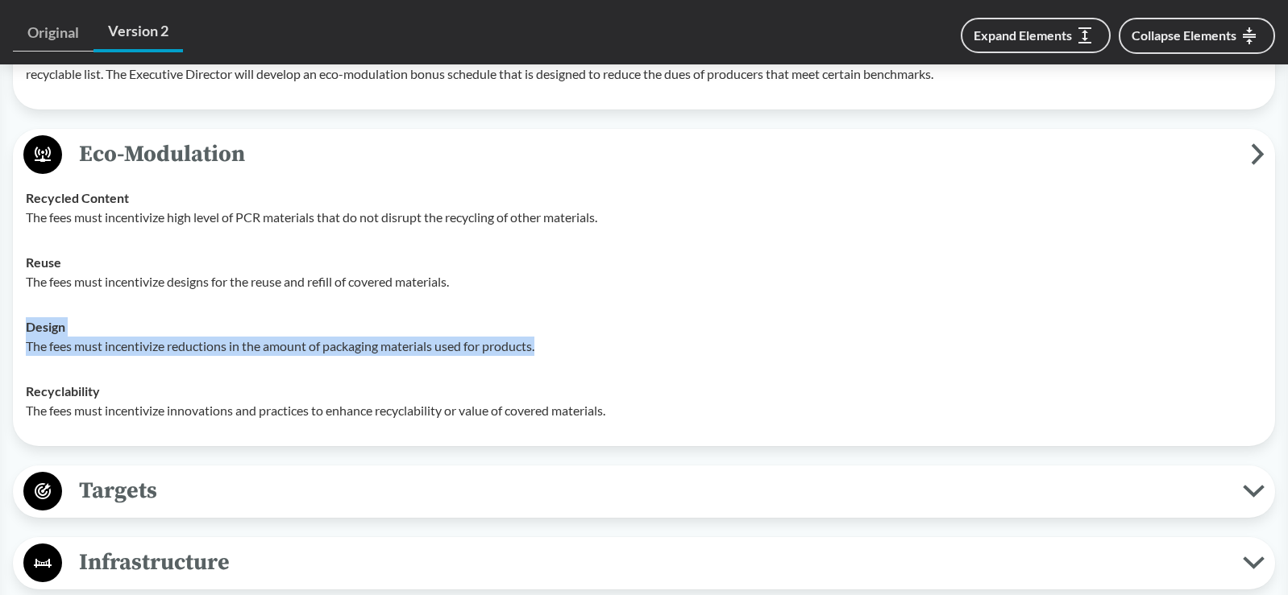
drag, startPoint x: 64, startPoint y: 328, endPoint x: 589, endPoint y: 359, distance: 526.2
click at [589, 359] on td "Design The fees must incentivize reductions in the amount of packaging material…" at bounding box center [644, 337] width 1251 height 64
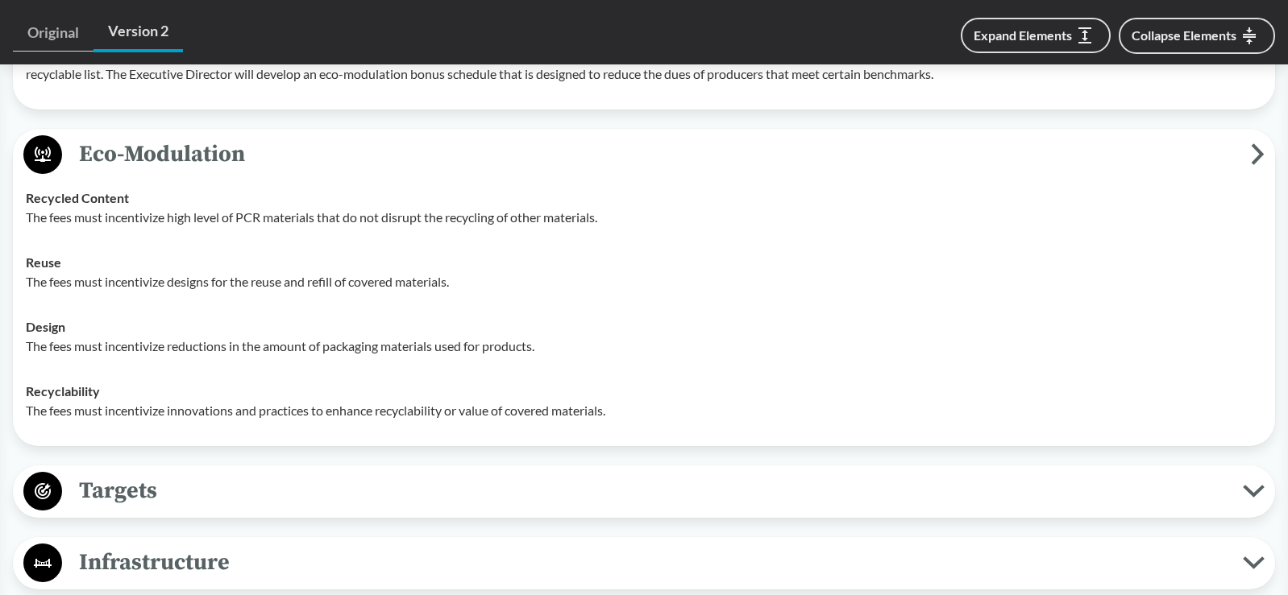
drag, startPoint x: 589, startPoint y: 359, endPoint x: 189, endPoint y: 375, distance: 400.8
click at [189, 375] on td "Recyclability The fees must incentivize innovations and practices to enhance re…" at bounding box center [644, 401] width 1251 height 64
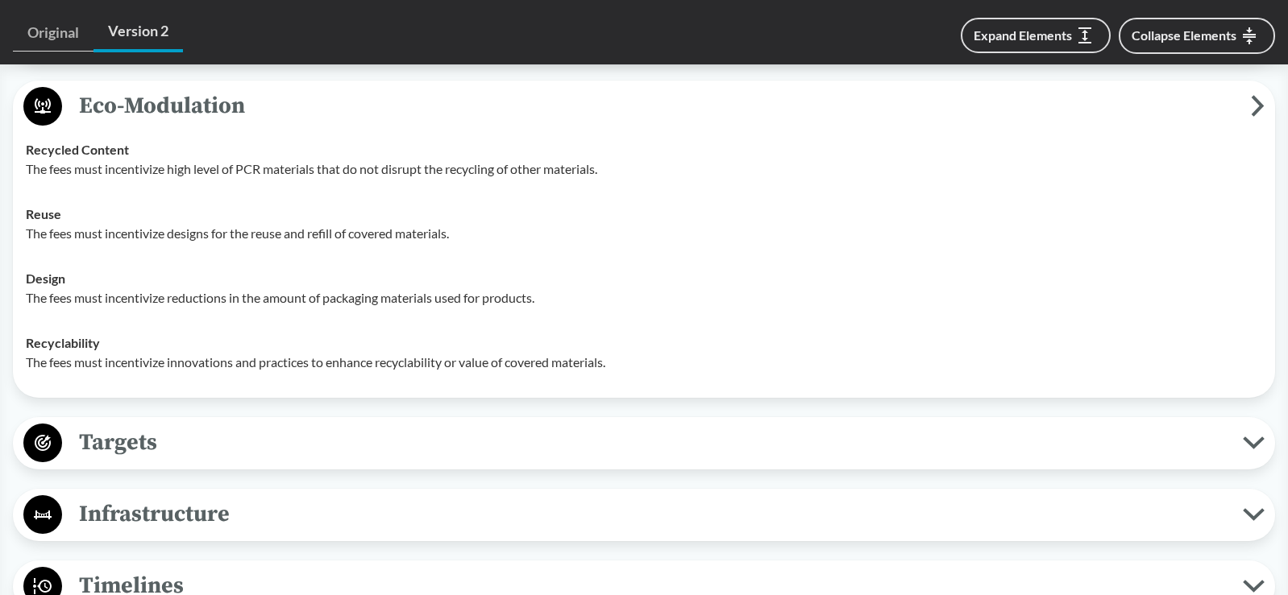
scroll to position [3142, 0]
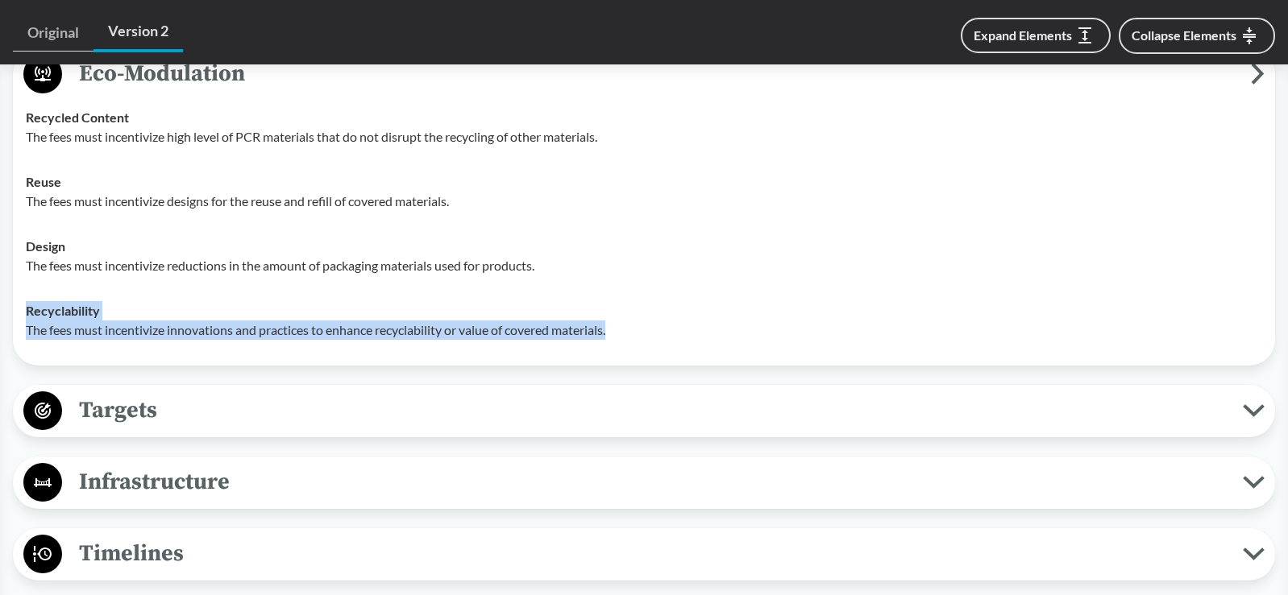
drag, startPoint x: 27, startPoint y: 309, endPoint x: 650, endPoint y: 324, distance: 623.8
click at [650, 324] on div "Recyclability The fees must incentivize innovations and practices to enhance re…" at bounding box center [644, 320] width 1236 height 39
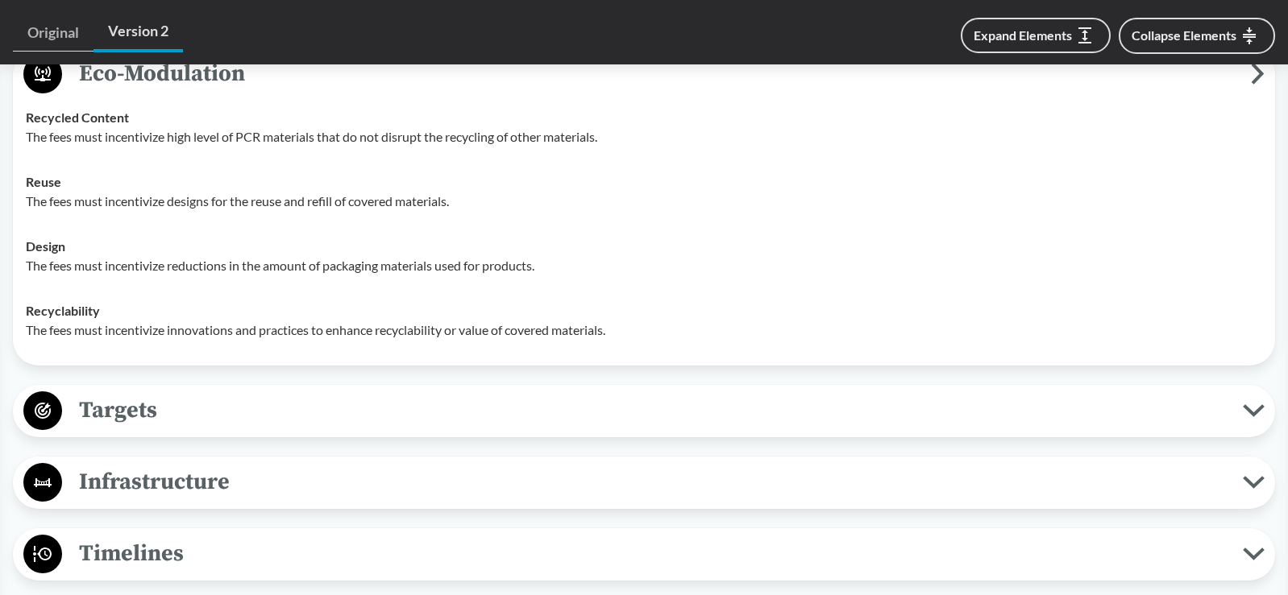
drag, startPoint x: 650, startPoint y: 324, endPoint x: 446, endPoint y: 359, distance: 206.8
click at [446, 359] on div "Eco-Modulation Recycled Content The fees must incentivize high level of PCR mat…" at bounding box center [644, 206] width 1262 height 317
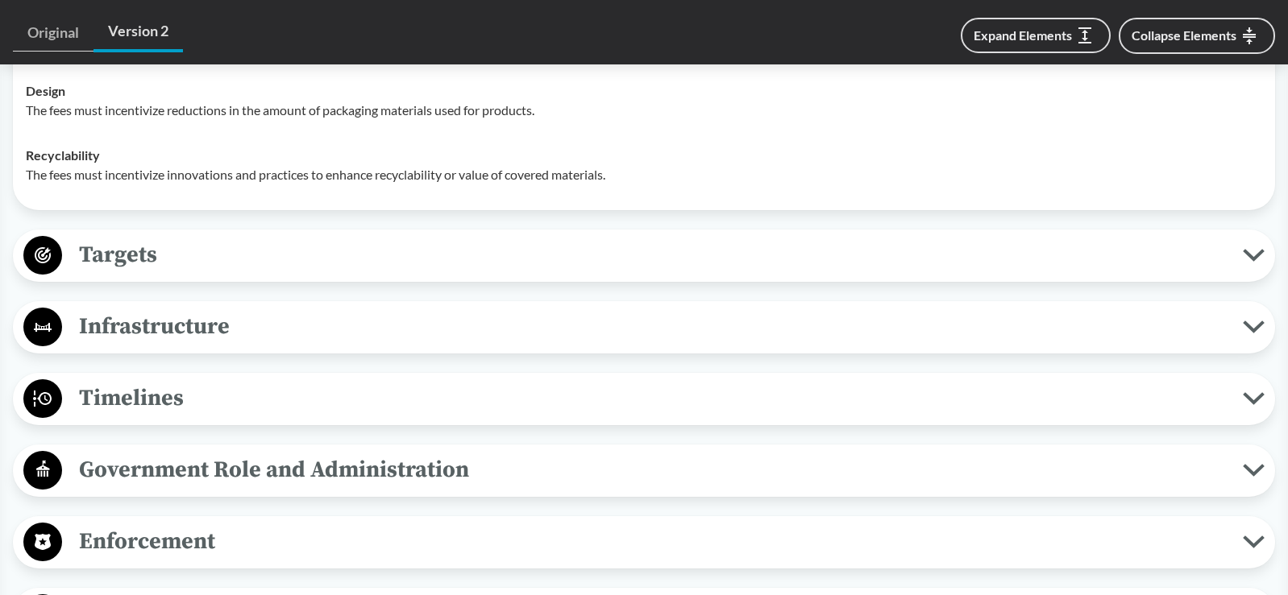
scroll to position [3304, 0]
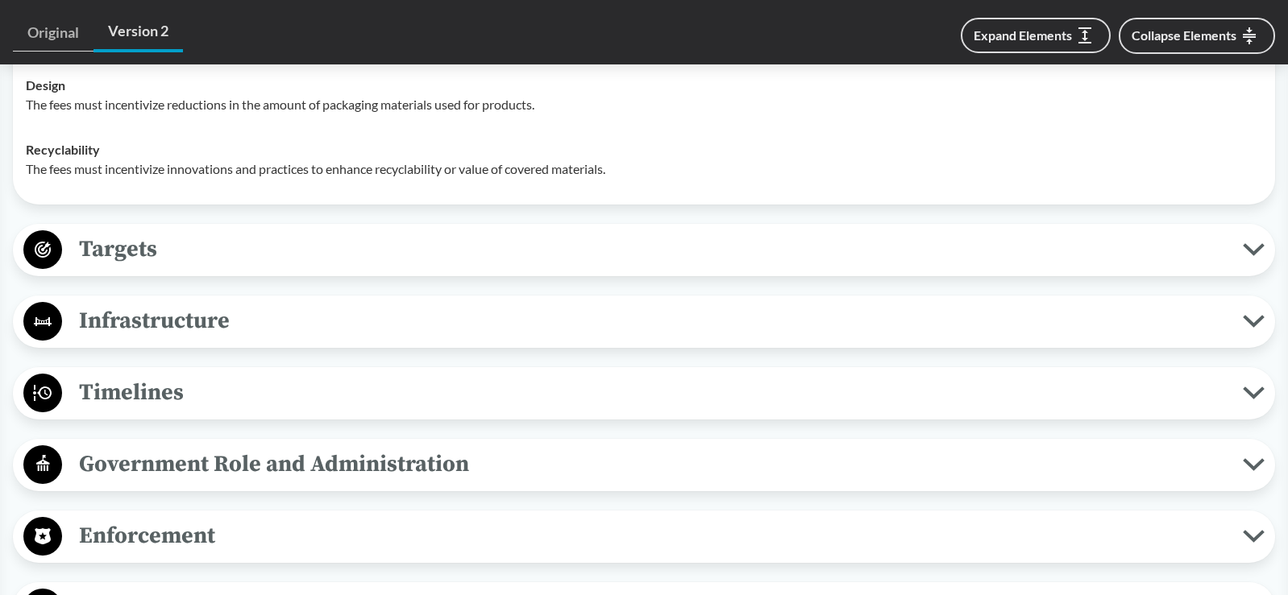
click at [205, 251] on span "Targets" at bounding box center [652, 249] width 1180 height 36
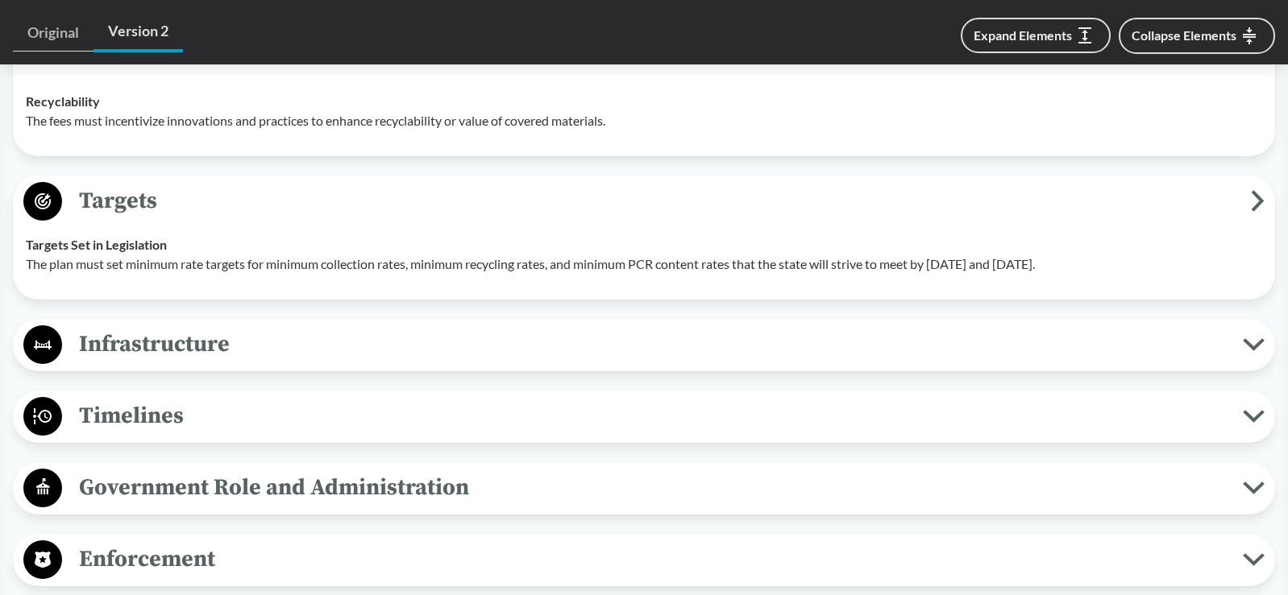
scroll to position [3384, 0]
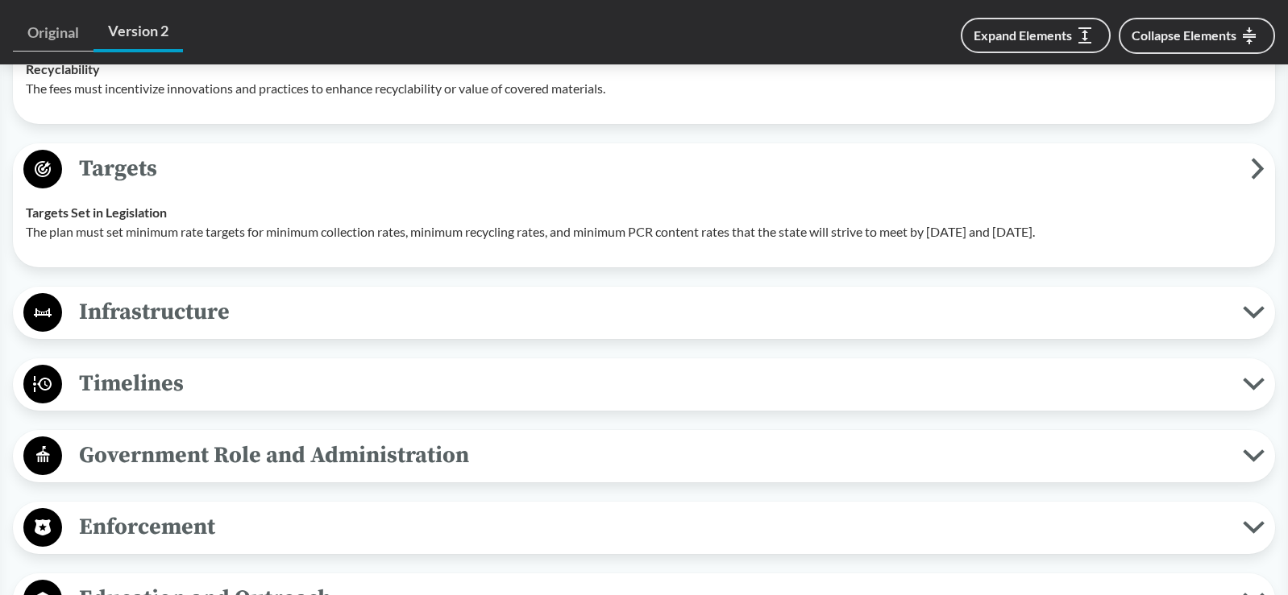
drag, startPoint x: 39, startPoint y: 232, endPoint x: 1147, endPoint y: 237, distance: 1107.9
click at [1147, 237] on p "The plan must set minimum rate targets for minimum collection rates, minimum re…" at bounding box center [644, 231] width 1236 height 19
click at [162, 309] on span "Infrastructure" at bounding box center [652, 312] width 1180 height 36
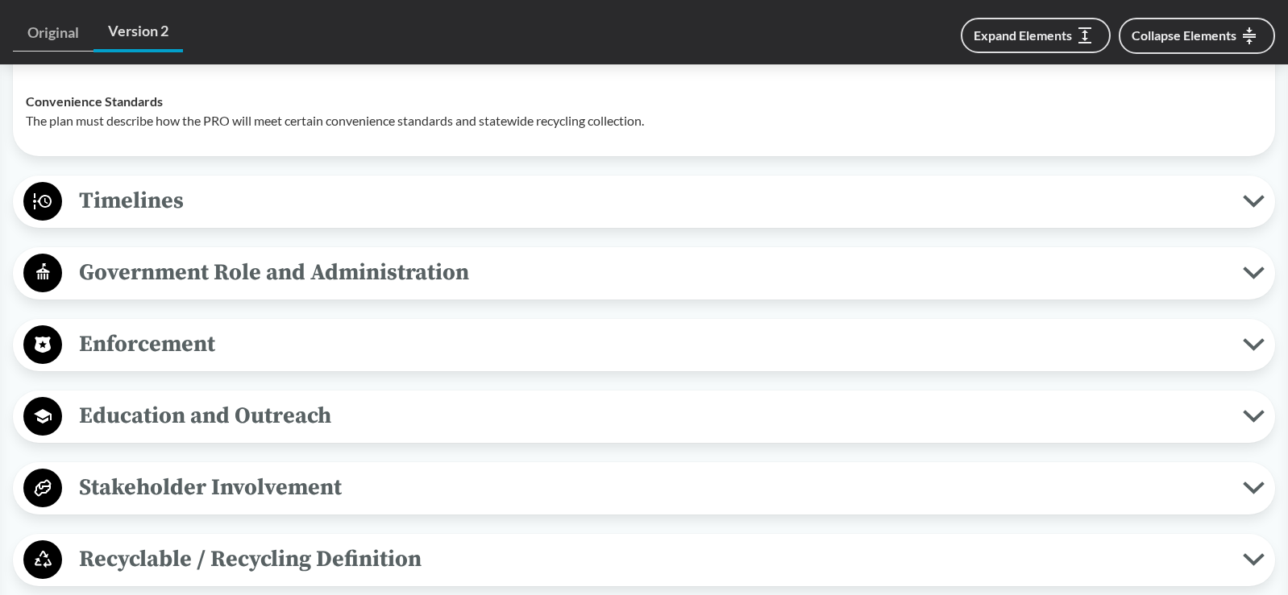
scroll to position [3706, 0]
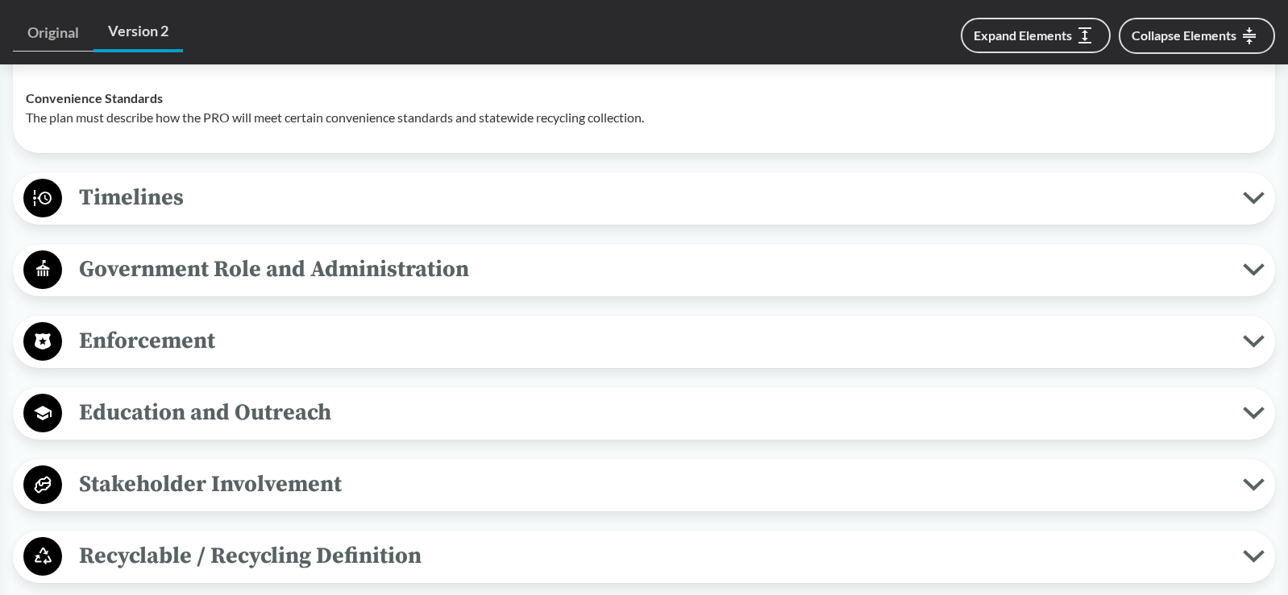
click at [178, 206] on span "Timelines" at bounding box center [652, 198] width 1180 height 36
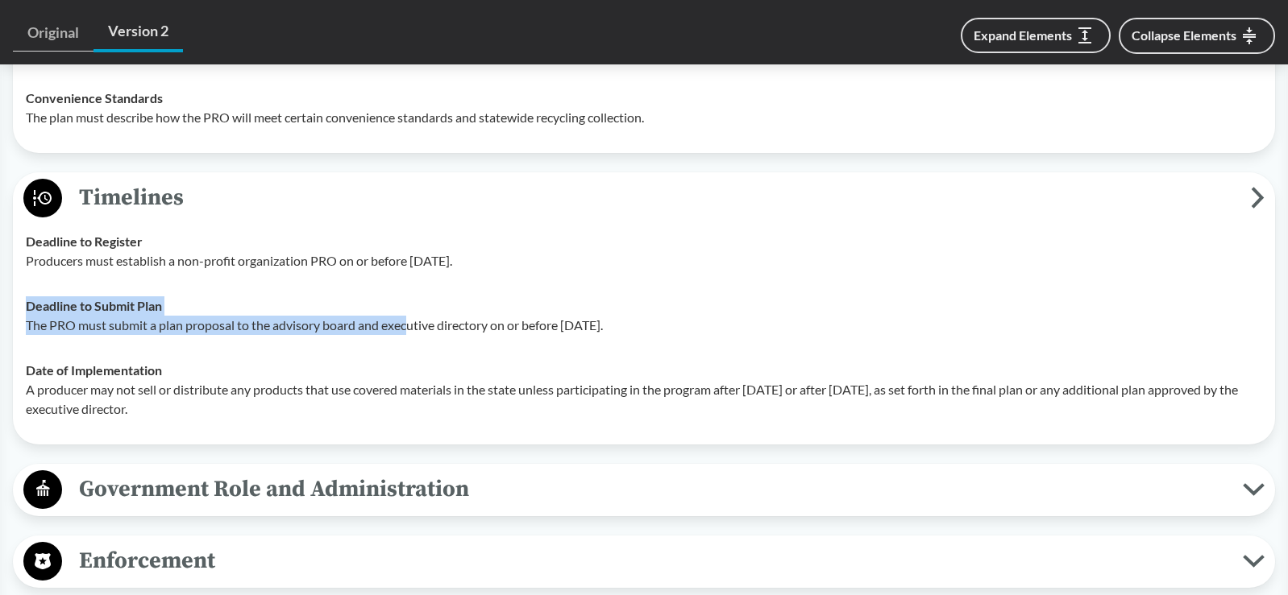
drag, startPoint x: 19, startPoint y: 309, endPoint x: 412, endPoint y: 339, distance: 393.6
click at [412, 339] on td "Deadline to Submit Plan The PRO must submit a plan proposal to the advisory boa…" at bounding box center [644, 316] width 1251 height 64
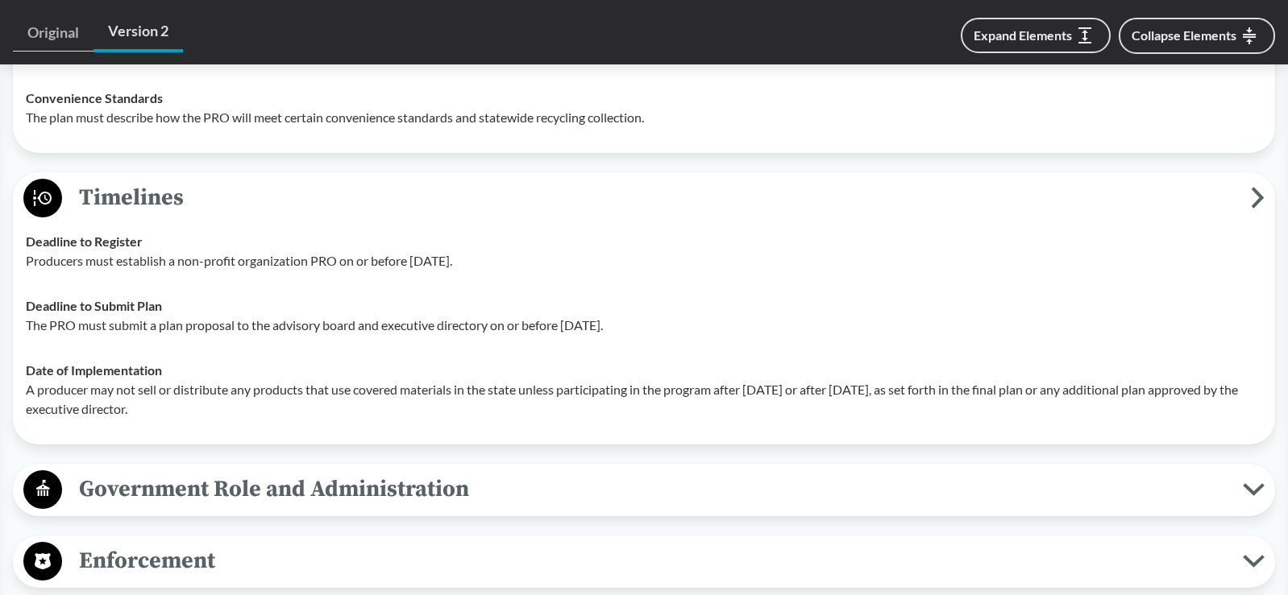
drag, startPoint x: 412, startPoint y: 339, endPoint x: 180, endPoint y: 389, distance: 236.6
click at [180, 389] on p "A producer may not sell or distribute any products that use covered materials i…" at bounding box center [644, 399] width 1236 height 39
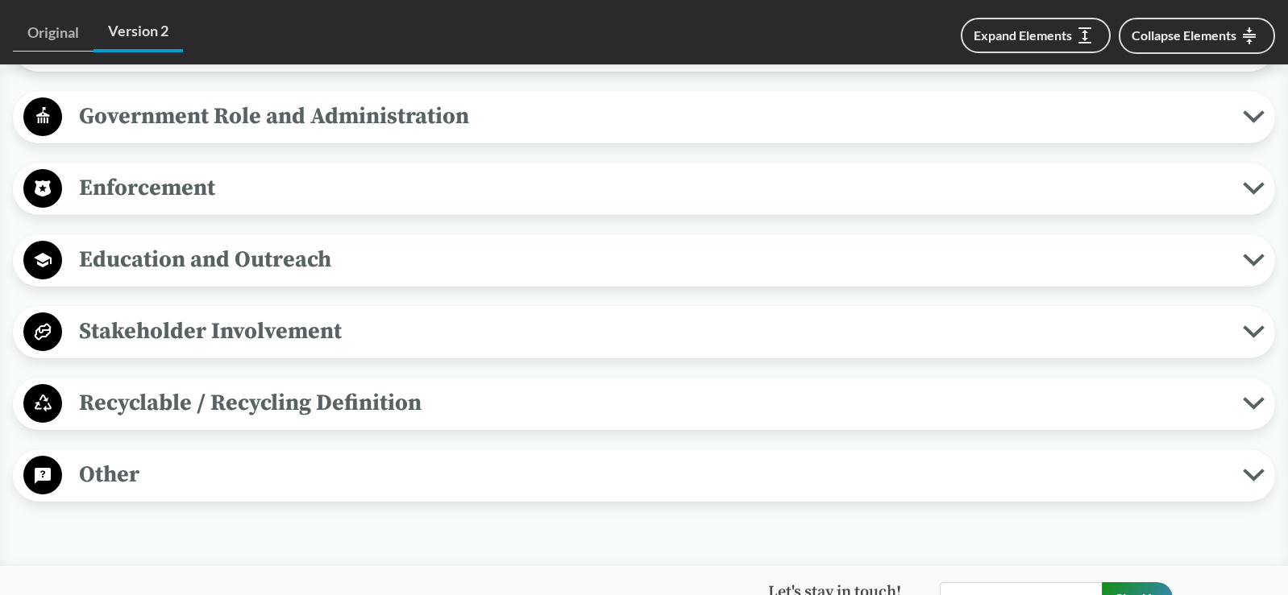
scroll to position [4109, 0]
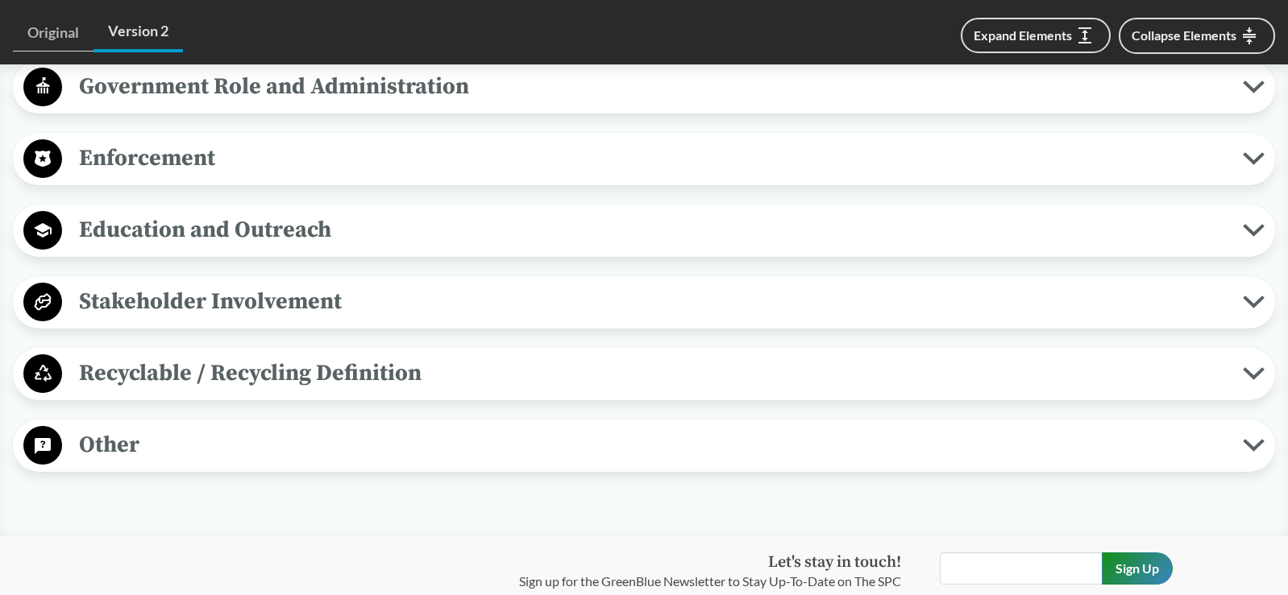
click at [253, 366] on span "Recyclable / Recycling Definition" at bounding box center [652, 373] width 1180 height 36
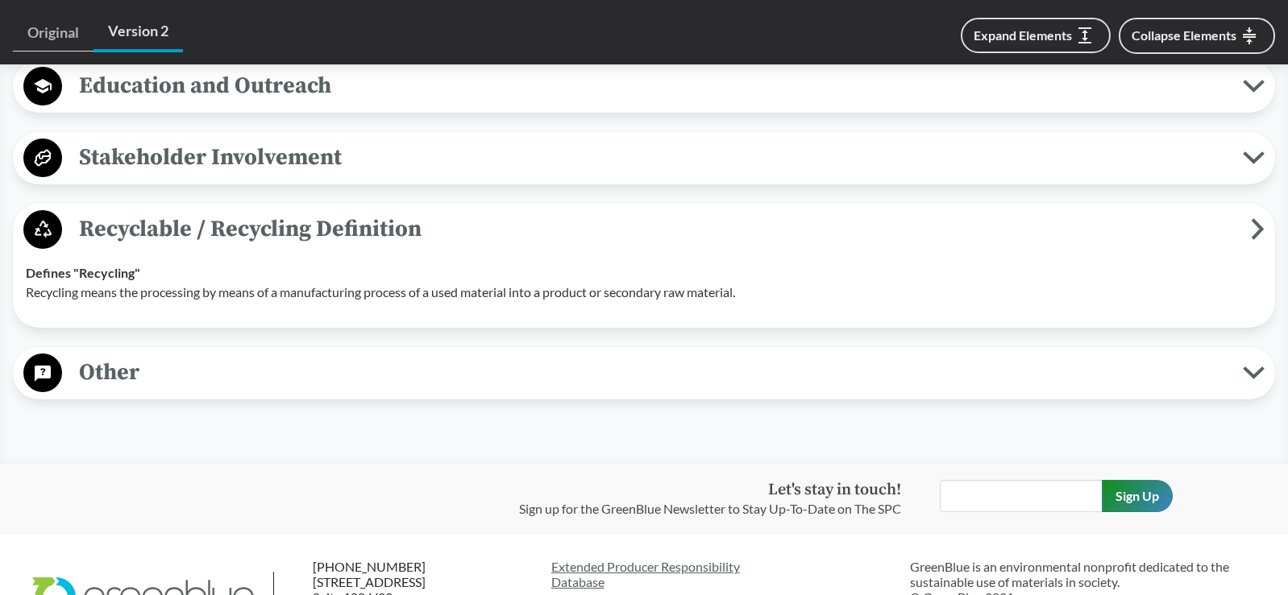
scroll to position [4271, 0]
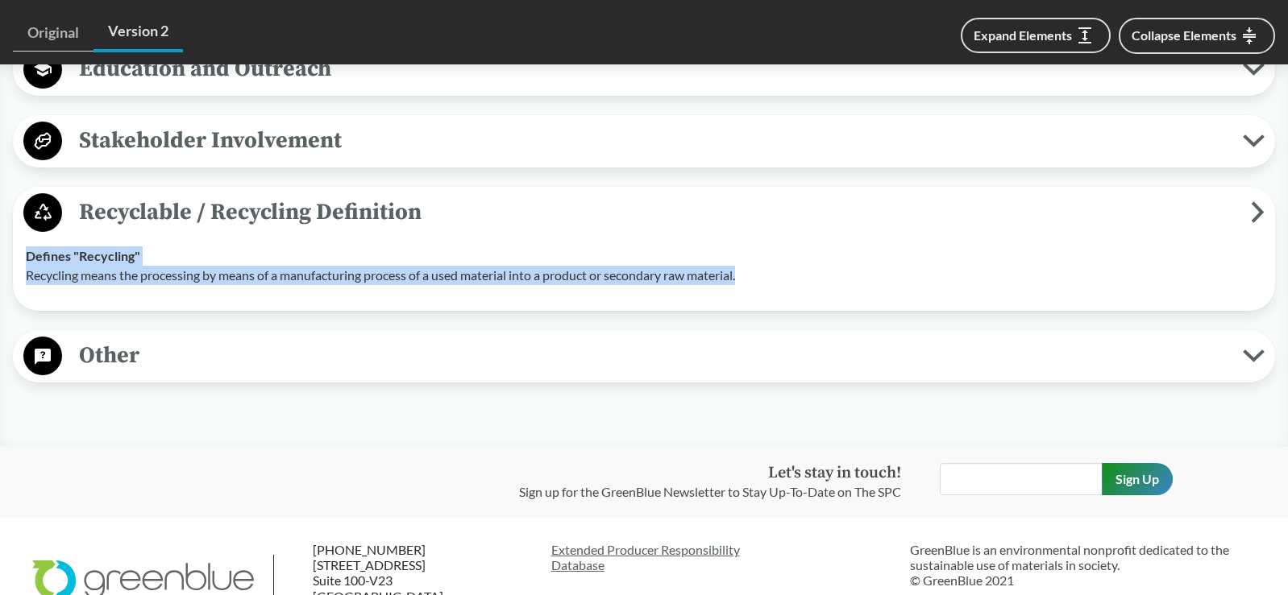
drag, startPoint x: 765, startPoint y: 269, endPoint x: 13, endPoint y: 263, distance: 752.6
click at [13, 263] on div "Recyclable / Recycling Definition Defines "Recycling" Recycling means the proce…" at bounding box center [644, 249] width 1262 height 124
click at [241, 297] on td "Defines "Recycling" Recycling means the processing by means of a manufacturing …" at bounding box center [644, 266] width 1251 height 64
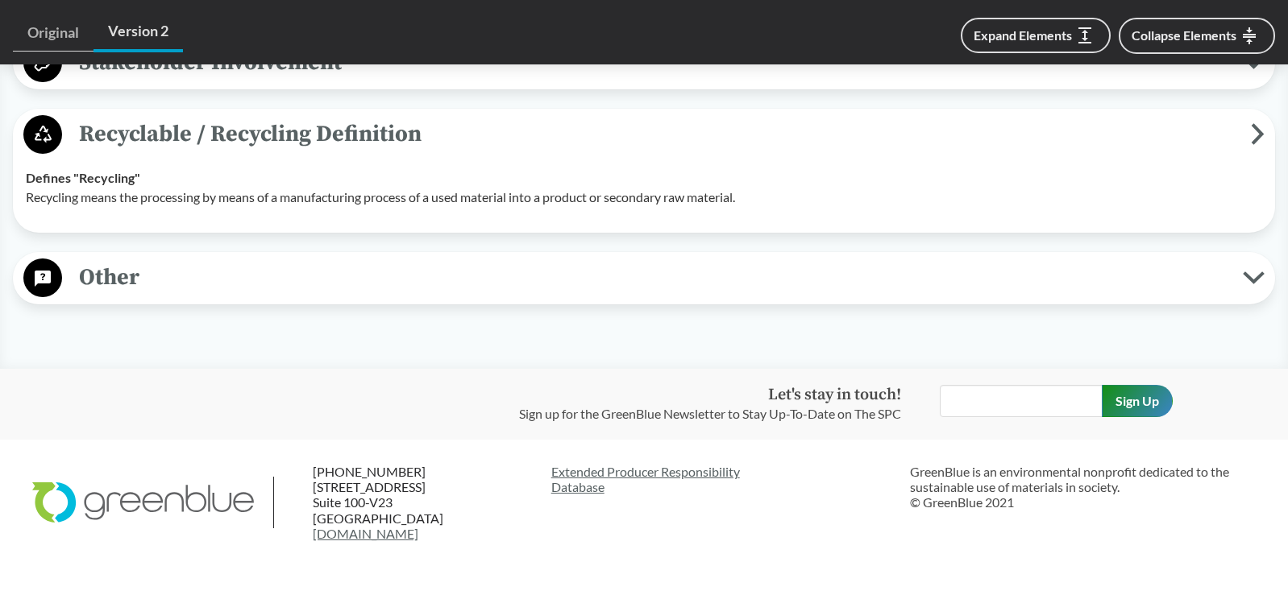
scroll to position [4351, 0]
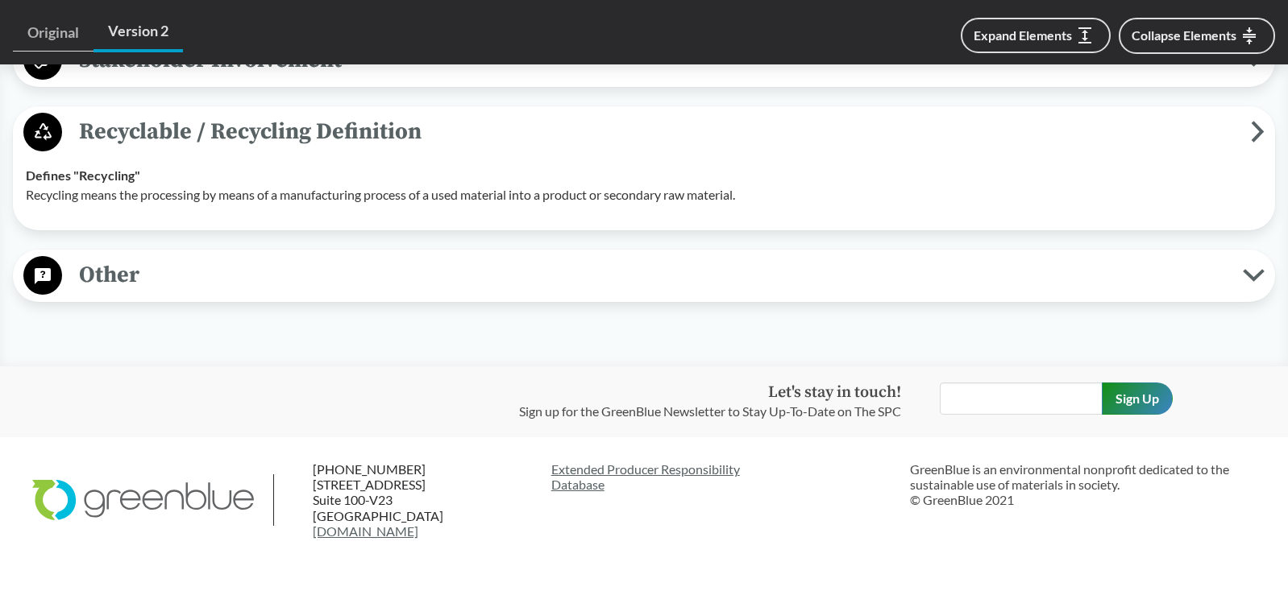
click at [279, 273] on span "Other" at bounding box center [652, 275] width 1180 height 36
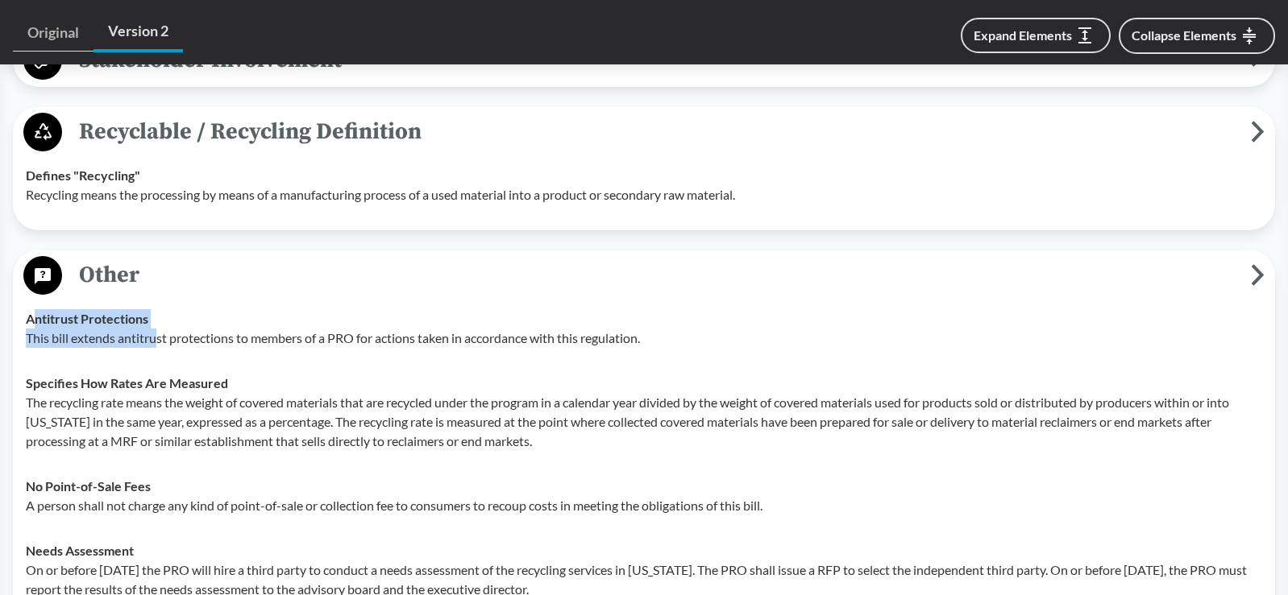
drag, startPoint x: 31, startPoint y: 317, endPoint x: 155, endPoint y: 338, distance: 126.0
click at [155, 338] on div "Antitrust Protections This bill extends antitrust protections to members of a P…" at bounding box center [644, 328] width 1236 height 39
drag, startPoint x: 155, startPoint y: 338, endPoint x: 119, endPoint y: 363, distance: 42.9
click at [123, 363] on td "Specifies How Rates Are Measured The recycling rate means the weight of covered…" at bounding box center [644, 412] width 1251 height 103
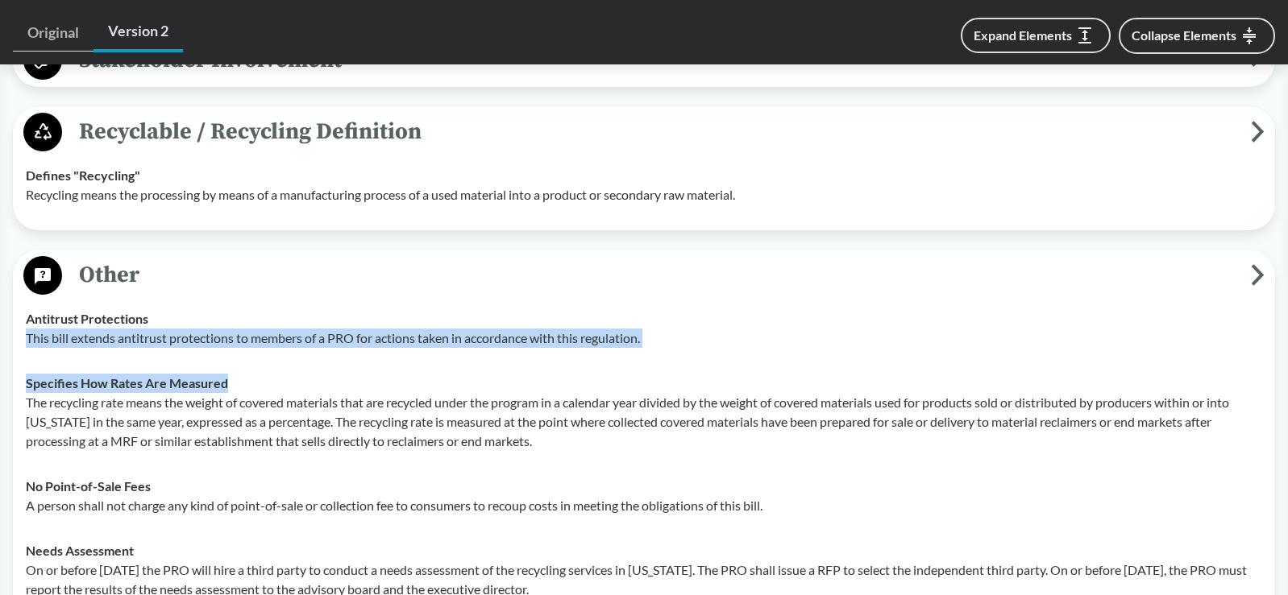
drag, startPoint x: 26, startPoint y: 334, endPoint x: 623, endPoint y: 376, distance: 598.5
click at [623, 376] on tbody "Antitrust Protections This bill extends antitrust protections to members of a P…" at bounding box center [644, 571] width 1251 height 548
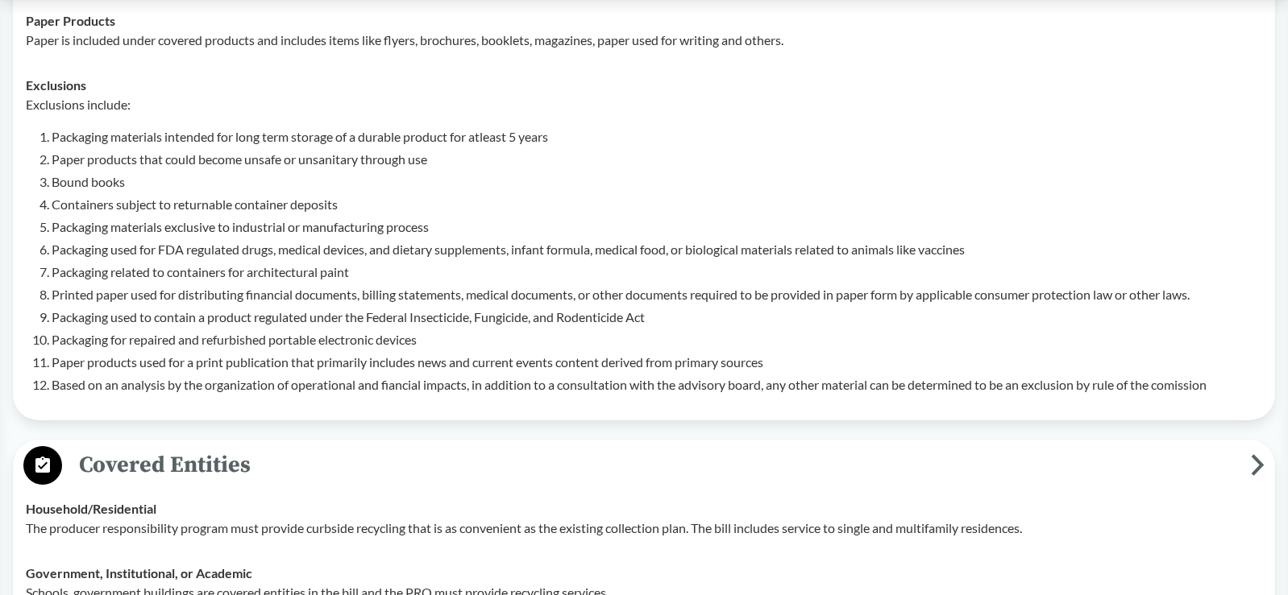
scroll to position [0, 0]
